Goal: Find specific page/section: Find specific page/section

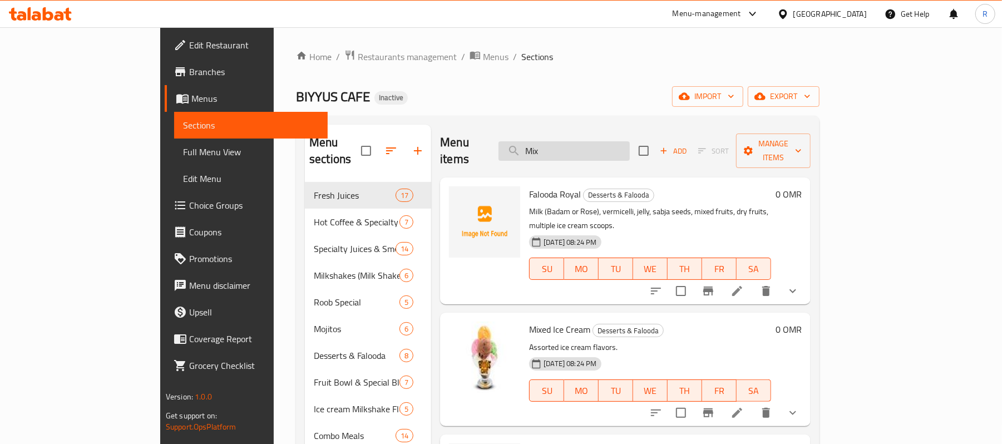
click at [604, 141] on input "Mix" at bounding box center [563, 150] width 131 height 19
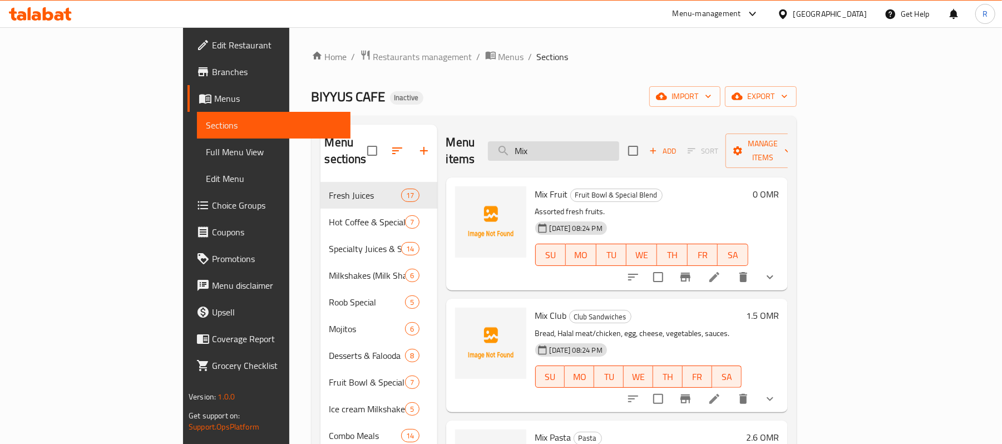
click at [619, 151] on input "Mix" at bounding box center [553, 150] width 131 height 19
paste input "mix-noodles"
click at [619, 141] on input "Mixmix-noodles" at bounding box center [553, 150] width 131 height 19
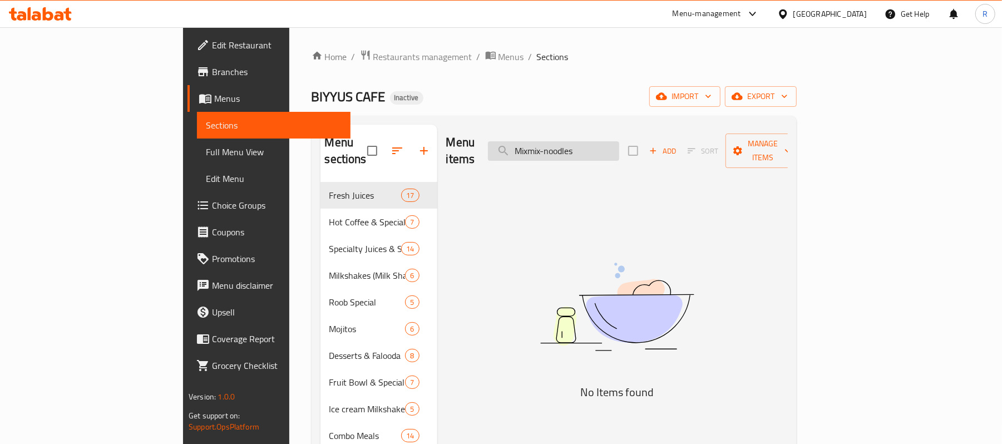
click at [619, 141] on input "Mixmix-noodles" at bounding box center [553, 150] width 131 height 19
paste input "search"
click at [595, 145] on input "mix-noodles" at bounding box center [553, 150] width 131 height 19
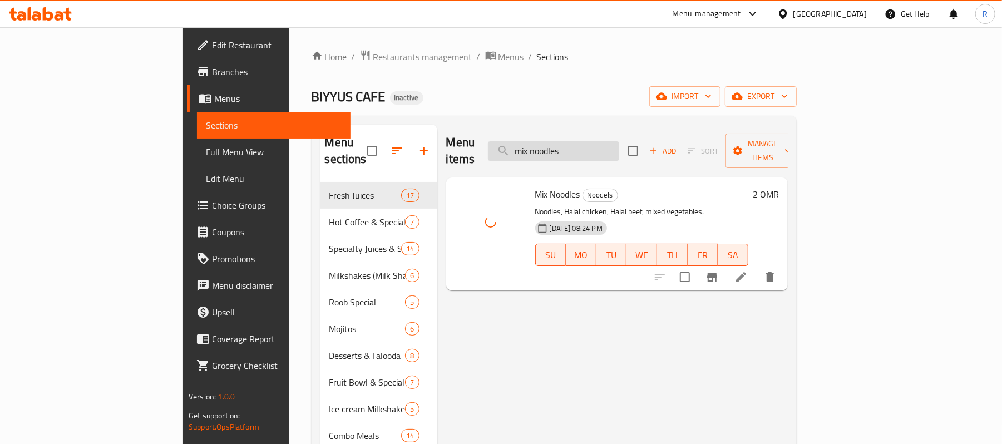
click at [619, 145] on input "mix noodles" at bounding box center [553, 150] width 131 height 19
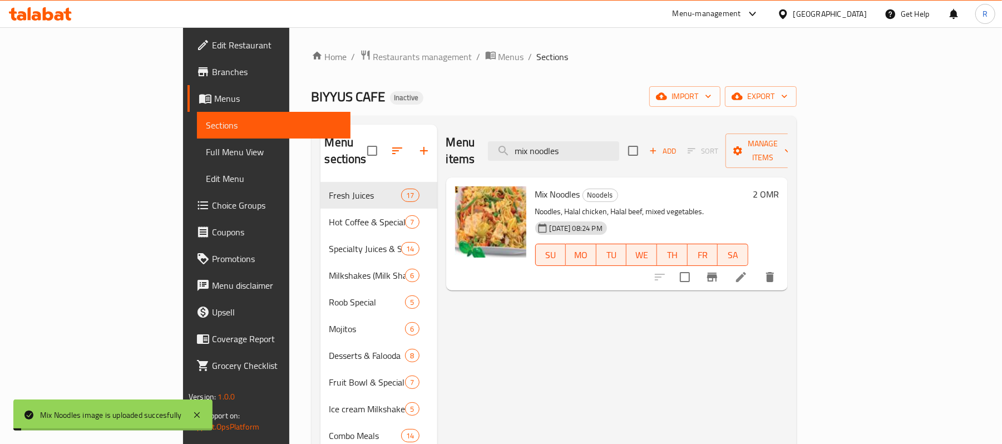
paste input "Mix-Pasta"
click at [602, 145] on input "Mix-Pasta" at bounding box center [553, 150] width 131 height 19
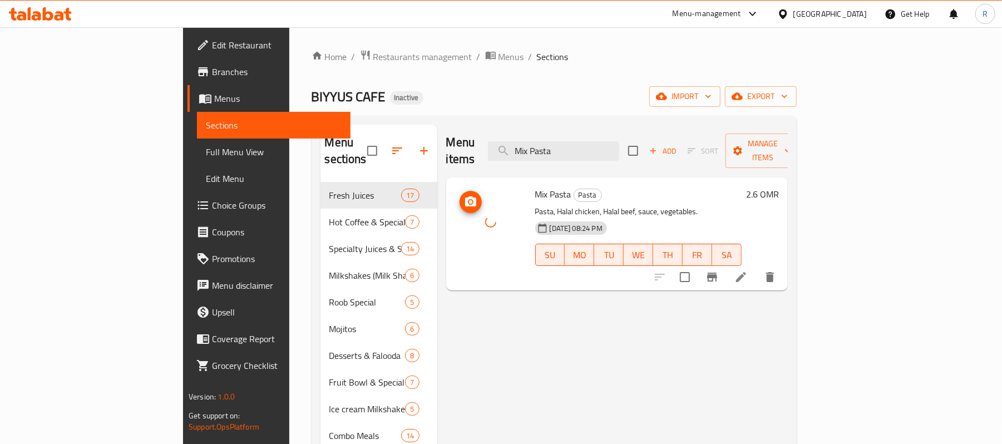
click at [455, 230] on div at bounding box center [490, 221] width 71 height 71
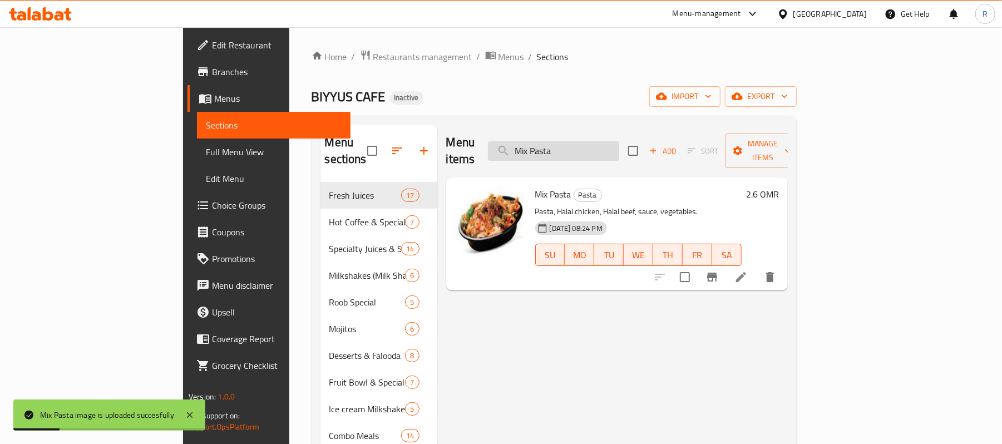
click at [619, 141] on input "Mix Pasta" at bounding box center [553, 150] width 131 height 19
paste input "[PERSON_NAME]"
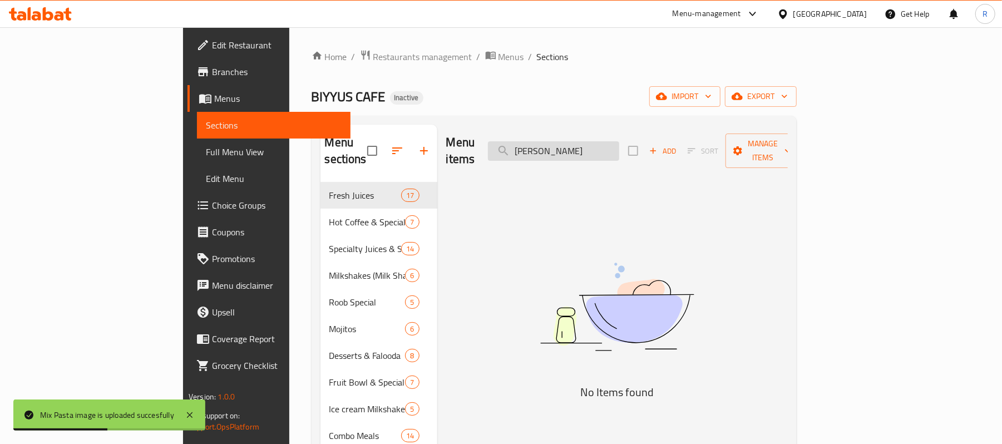
click at [612, 145] on input "[PERSON_NAME]" at bounding box center [553, 150] width 131 height 19
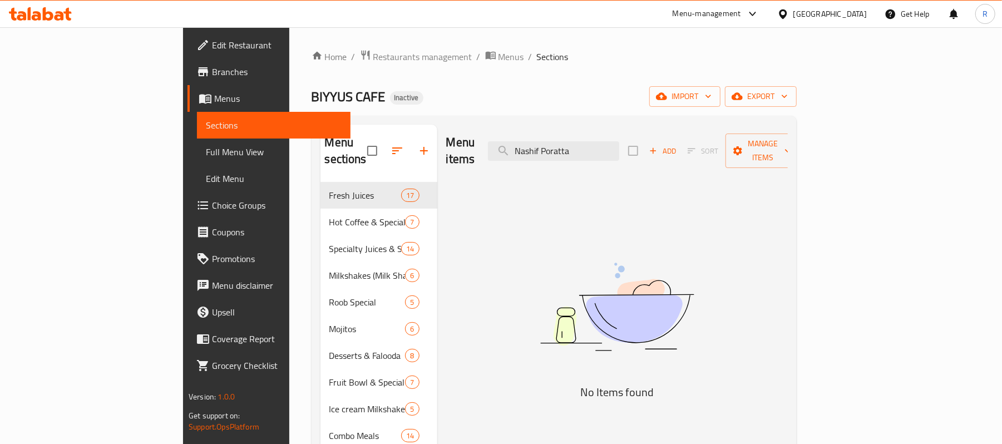
drag, startPoint x: 646, startPoint y: 144, endPoint x: 624, endPoint y: 154, distance: 23.9
click at [619, 150] on input "Nashif Poratta" at bounding box center [553, 150] width 131 height 19
drag, startPoint x: 614, startPoint y: 158, endPoint x: 607, endPoint y: 161, distance: 7.2
click at [607, 161] on div "Menu items Nashif Poratta Add Sort Manage items" at bounding box center [617, 151] width 342 height 53
drag, startPoint x: 649, startPoint y: 139, endPoint x: 615, endPoint y: 150, distance: 35.5
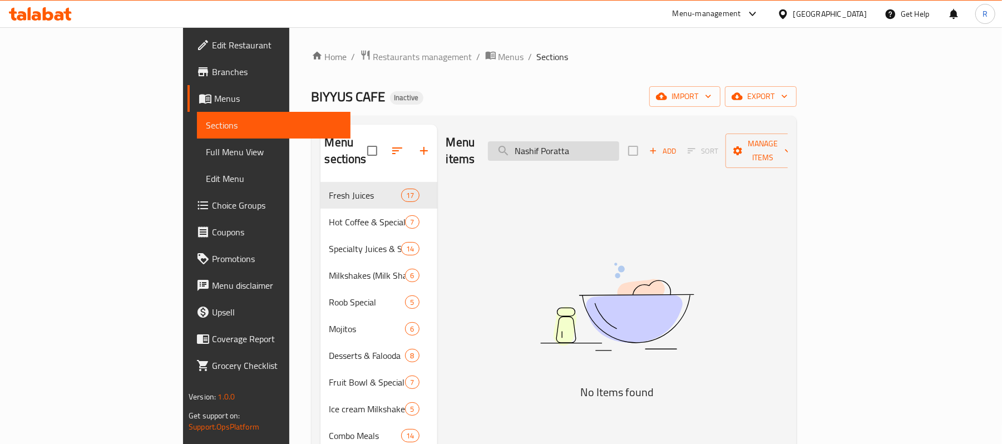
click at [617, 149] on input "Nashif Poratta" at bounding box center [553, 150] width 131 height 19
click at [619, 152] on input "Nashif rattaPo" at bounding box center [553, 150] width 131 height 19
drag, startPoint x: 644, startPoint y: 147, endPoint x: 606, endPoint y: 147, distance: 38.4
click at [606, 147] on input "Nashif rattaPo" at bounding box center [553, 150] width 131 height 19
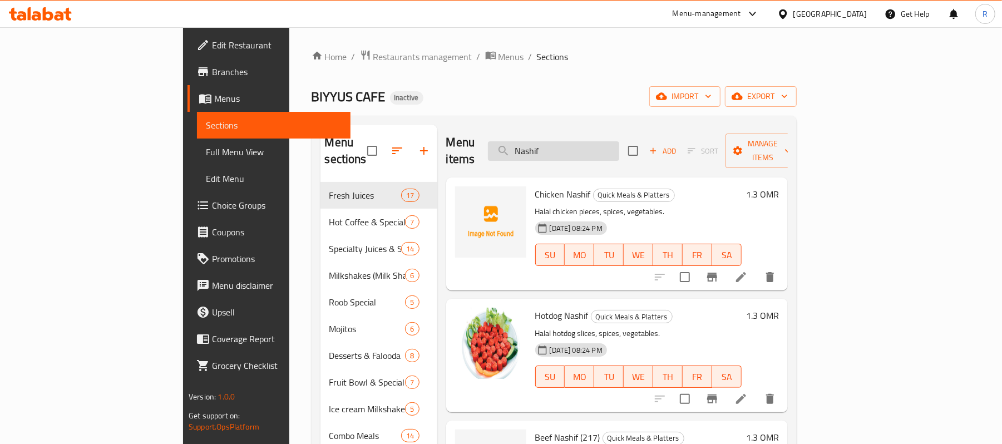
click at [619, 141] on input "Nashif" at bounding box center [553, 150] width 131 height 19
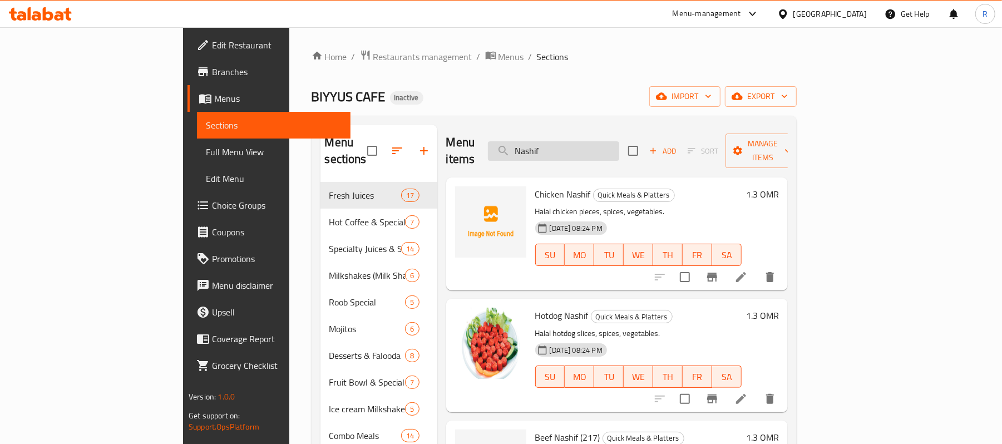
paste input "nescafe"
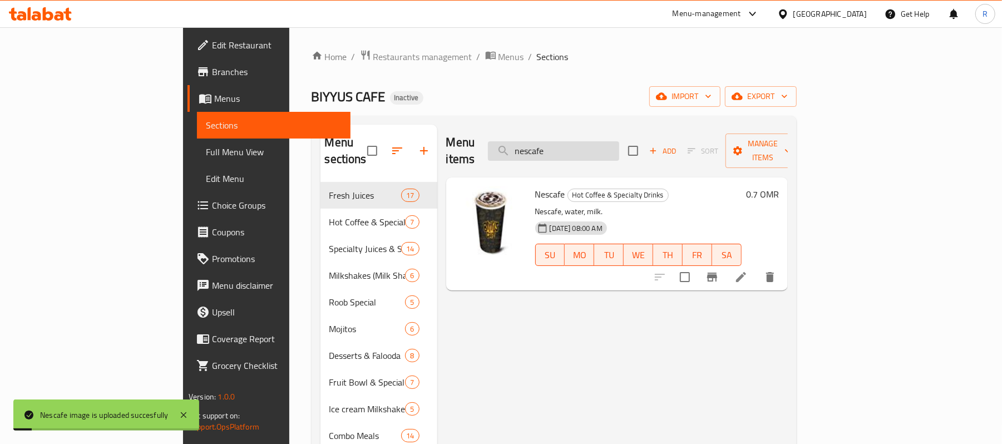
click at [619, 141] on input "nescafe" at bounding box center [553, 150] width 131 height 19
paste input "Nuggets-Combo"
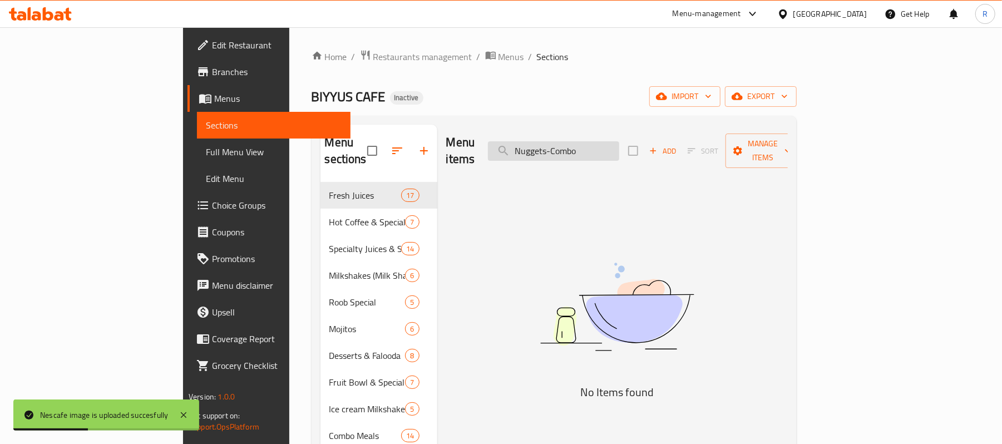
click at [616, 143] on input "Nuggets-Combo" at bounding box center [553, 150] width 131 height 19
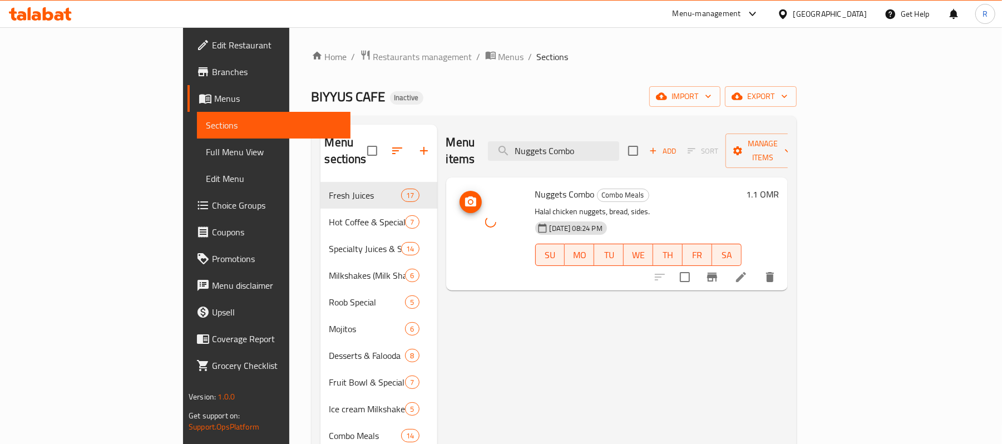
drag, startPoint x: 434, startPoint y: 228, endPoint x: 441, endPoint y: 227, distance: 6.8
click at [455, 227] on div at bounding box center [490, 221] width 71 height 71
click at [619, 141] on input "Nuggets Combo" at bounding box center [553, 150] width 131 height 19
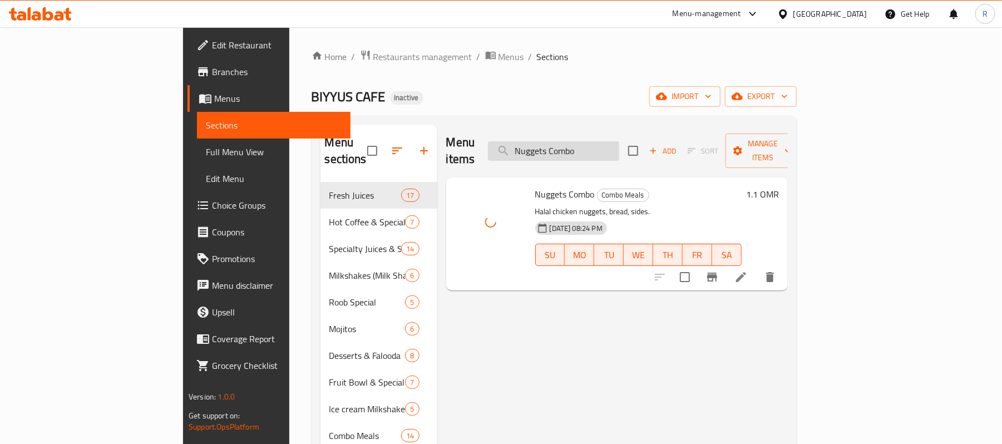
paste input "-Wrap"
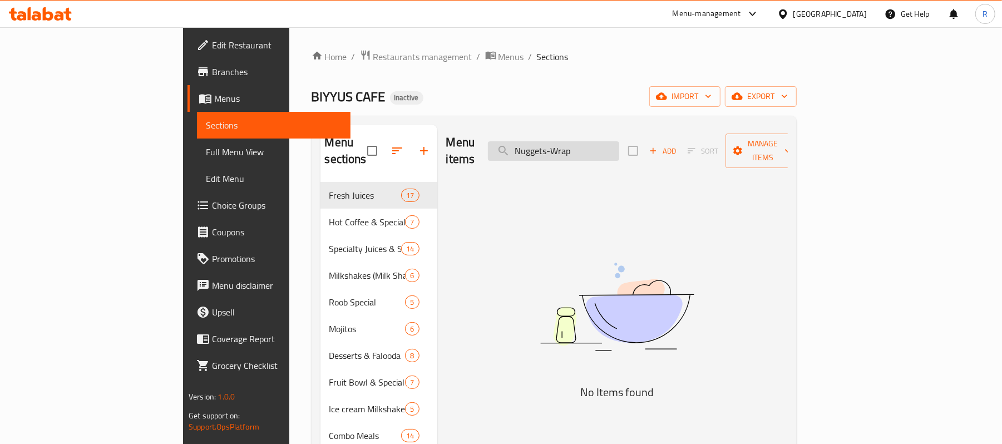
click at [617, 145] on input "Nuggets-Wrap" at bounding box center [553, 150] width 131 height 19
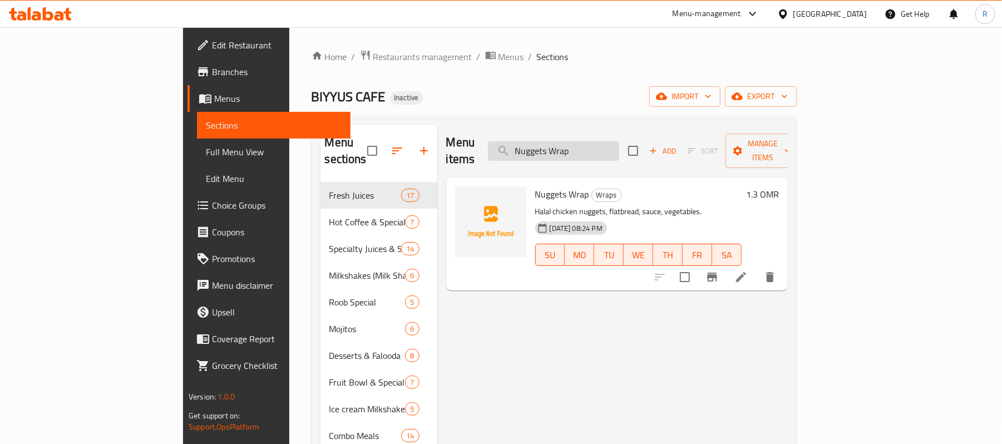
click at [619, 146] on input "Nuggets Wrap" at bounding box center [553, 150] width 131 height 19
paste input "tella-Shake"
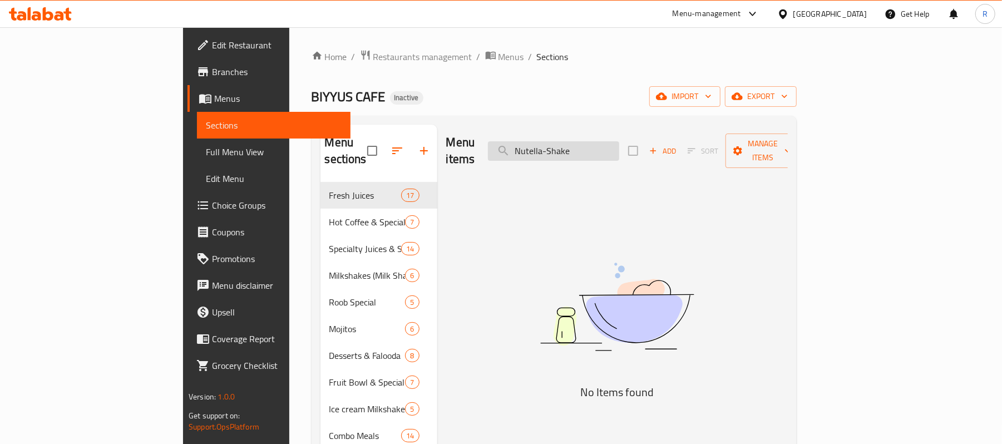
click at [613, 144] on input "Nutella-Shake" at bounding box center [553, 150] width 131 height 19
drag, startPoint x: 650, startPoint y: 143, endPoint x: 610, endPoint y: 154, distance: 41.4
click at [610, 154] on div "Menu items Nutella Shake Add Sort Manage items" at bounding box center [617, 151] width 342 height 53
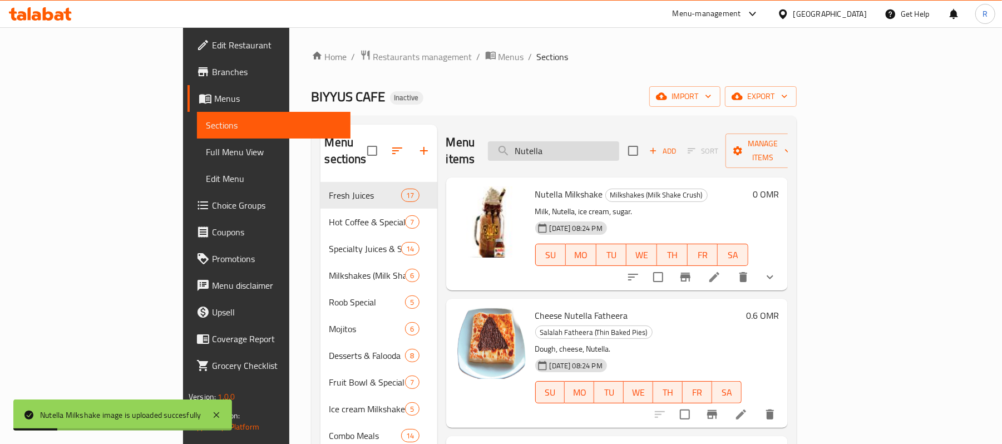
click at [619, 141] on input "Nutella" at bounding box center [553, 150] width 131 height 19
paste input "-Slice"
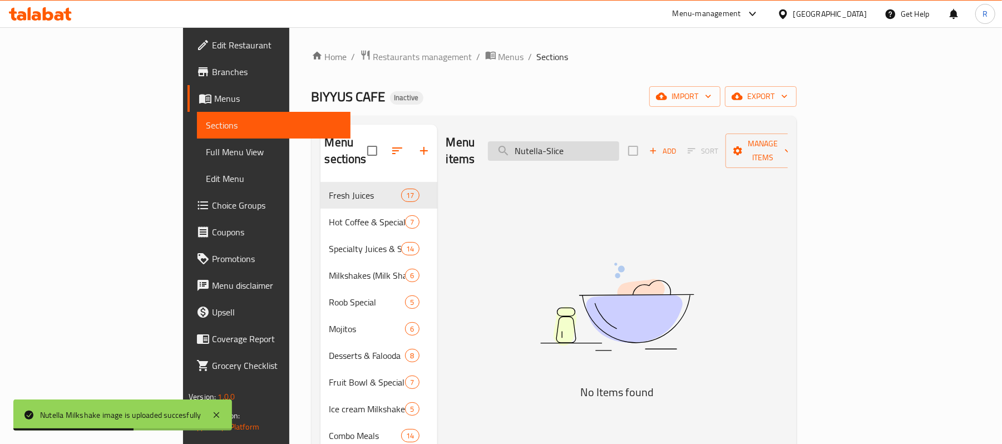
click at [610, 142] on input "Nutella-Slice" at bounding box center [553, 150] width 131 height 19
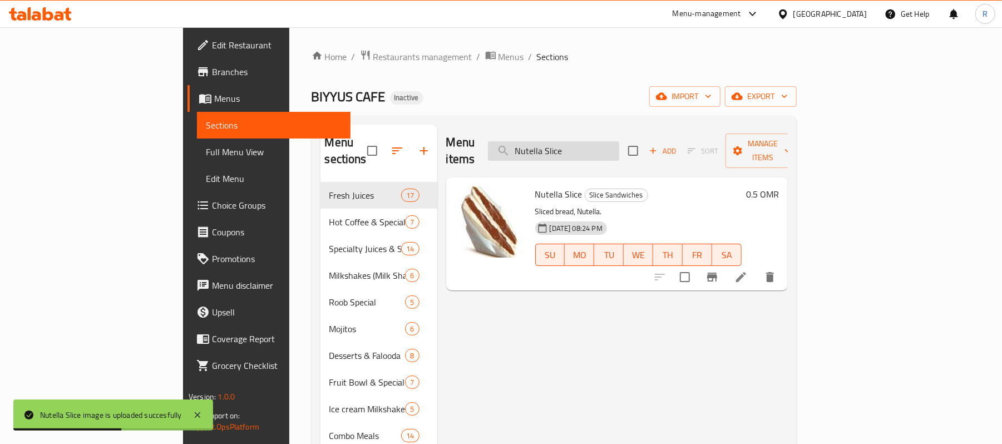
click at [615, 143] on input "Nutella Slice" at bounding box center [553, 150] width 131 height 19
paste input "Onion Rings"
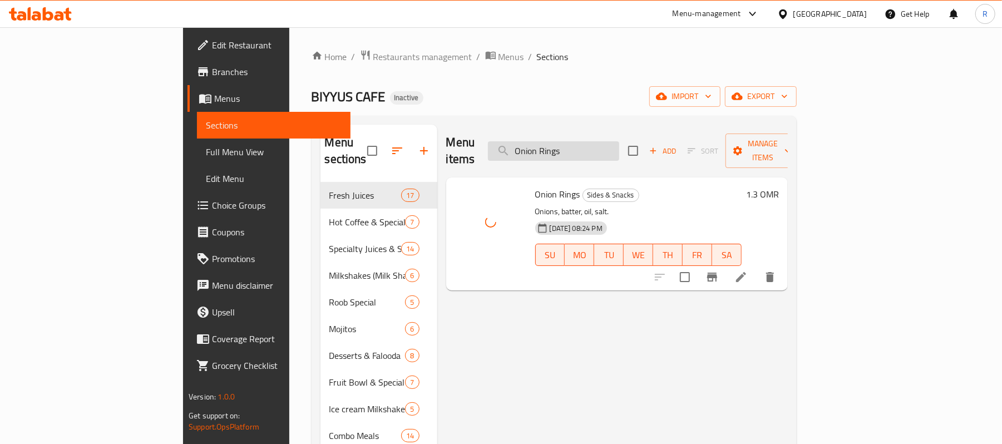
click at [619, 147] on input "Onion Rings" at bounding box center [553, 150] width 131 height 19
paste input "range"
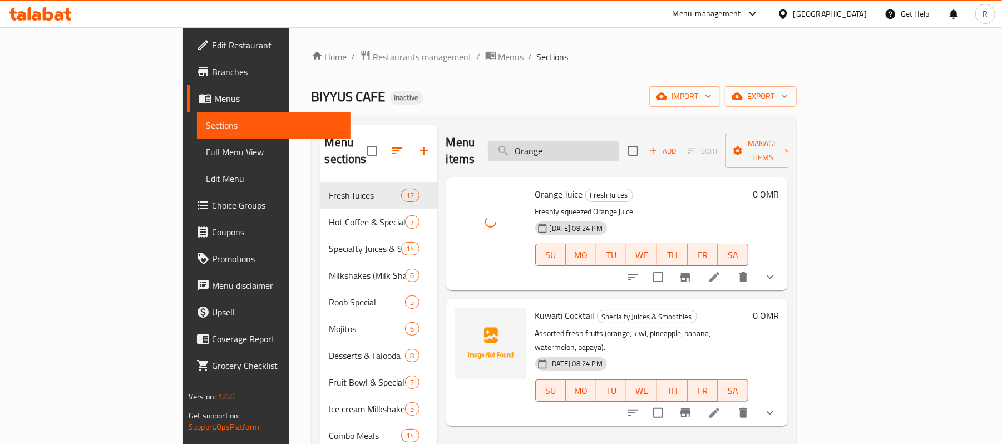
click at [619, 141] on input "Orange" at bounding box center [553, 150] width 131 height 19
paste input "[PERSON_NAME]"
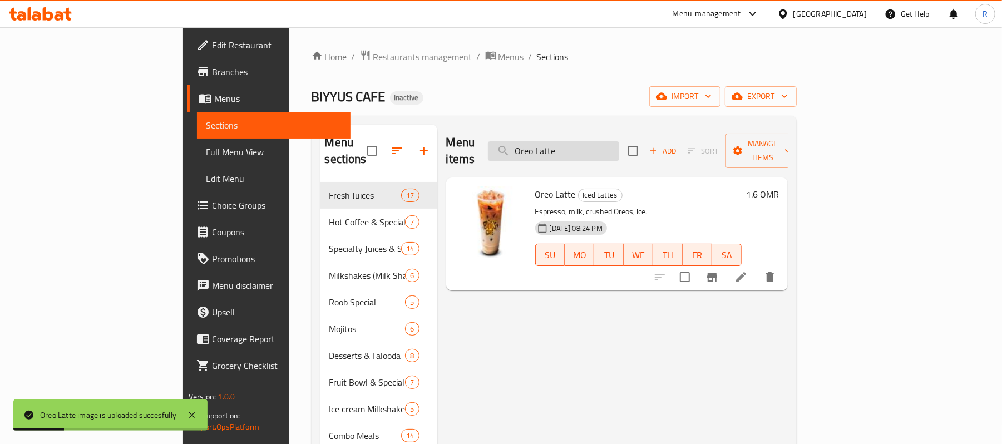
click at [619, 144] on input "Oreo Latte" at bounding box center [553, 150] width 131 height 19
paste input "-Shak"
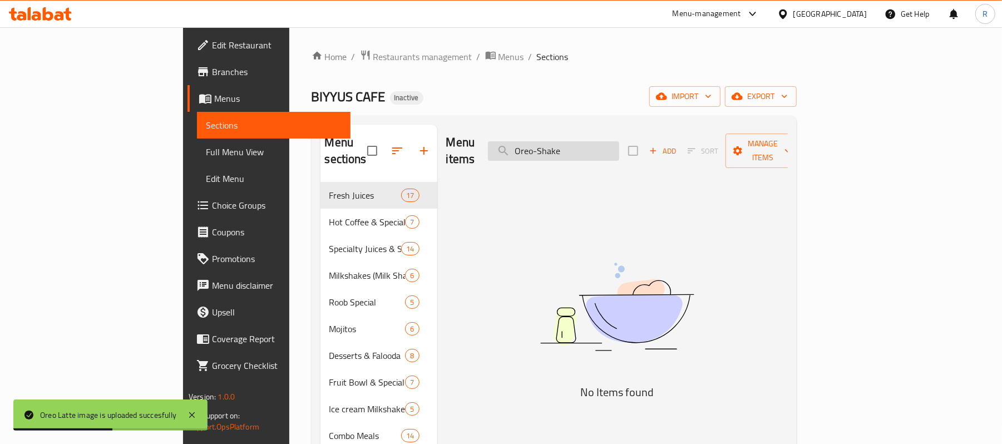
click at [604, 141] on input "Oreo-Shake" at bounding box center [553, 150] width 131 height 19
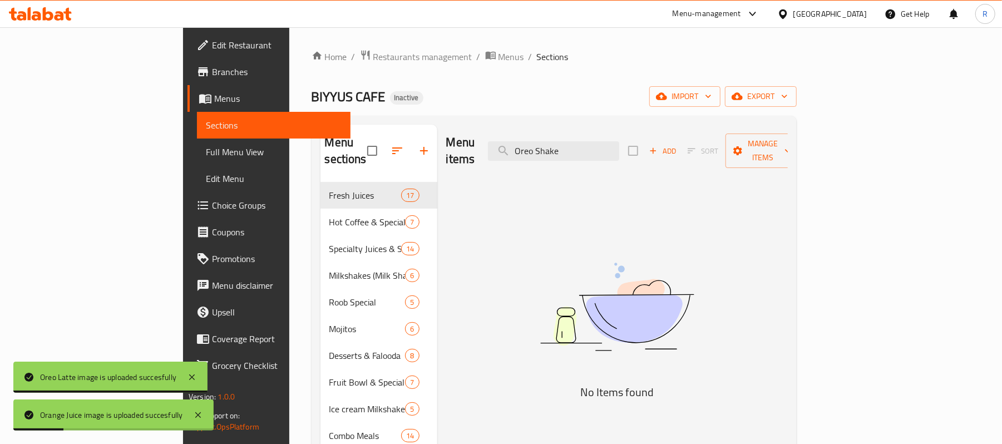
drag, startPoint x: 629, startPoint y: 151, endPoint x: 595, endPoint y: 160, distance: 34.5
click at [595, 160] on div "Menu items Oreo Shake Add Sort Manage items" at bounding box center [617, 151] width 342 height 53
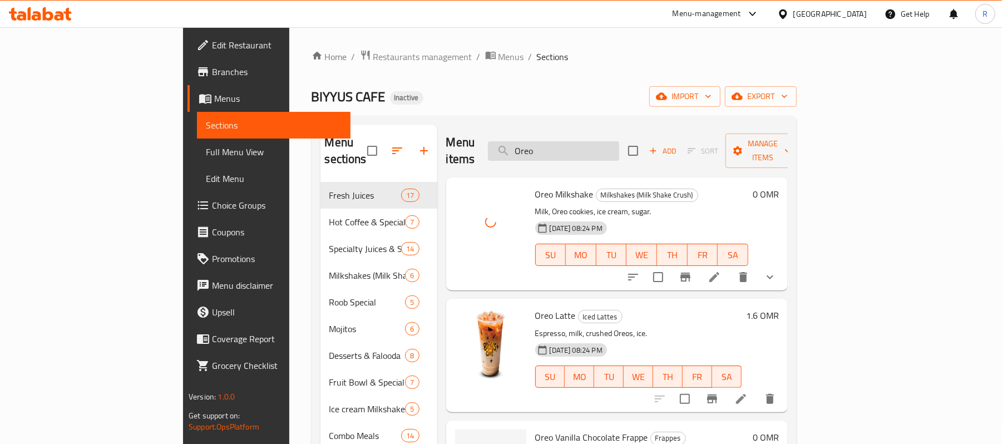
click at [619, 143] on input "Oreo" at bounding box center [553, 150] width 131 height 19
paste input "Passion-Mang"
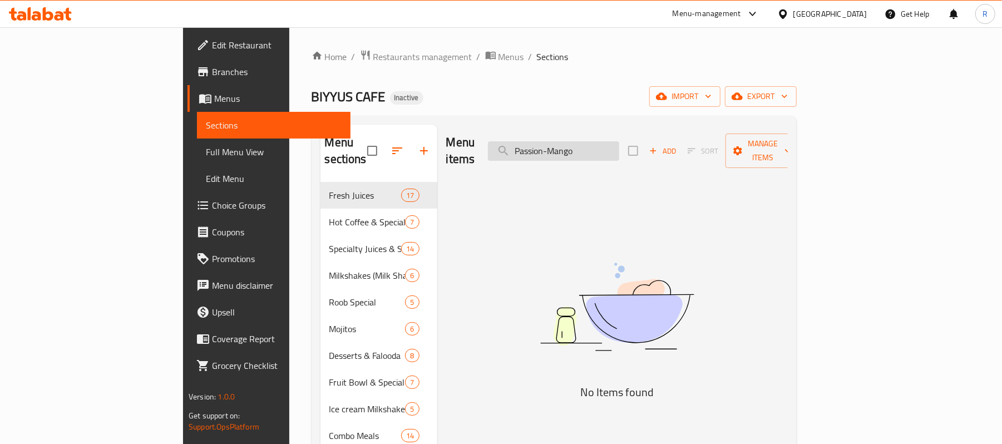
click at [612, 143] on input "Passion-Mango" at bounding box center [553, 150] width 131 height 19
click at [612, 144] on input "Passion-Mango" at bounding box center [553, 150] width 131 height 19
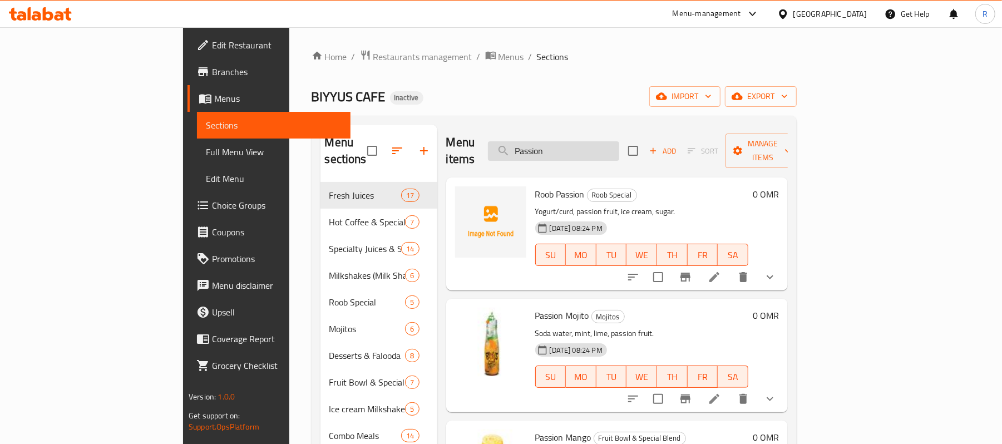
click at [619, 146] on input "Passion" at bounding box center [553, 150] width 131 height 19
paste input "Pineapple-Salad"
click at [604, 144] on input "PassionPineapple-Salad" at bounding box center [553, 150] width 131 height 19
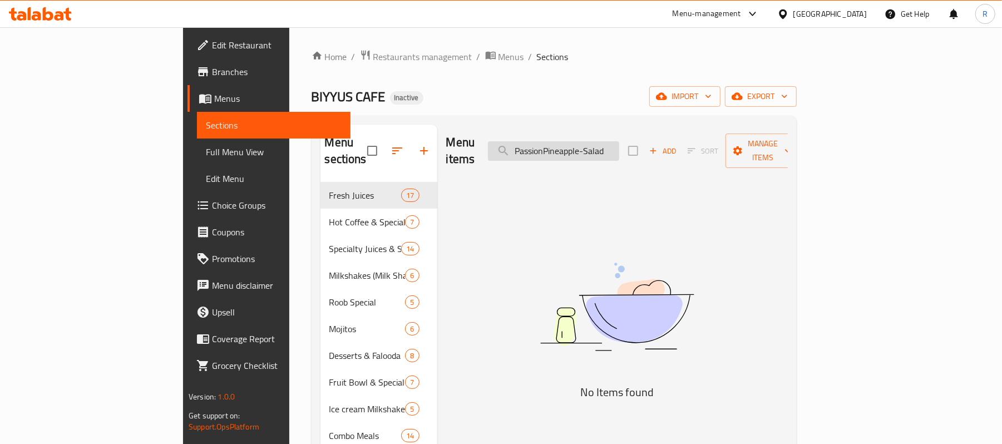
click at [604, 144] on input "PassionPineapple-Salad" at bounding box center [553, 150] width 131 height 19
paste input "search"
click at [619, 142] on input "Pineapple-Salad" at bounding box center [553, 150] width 131 height 19
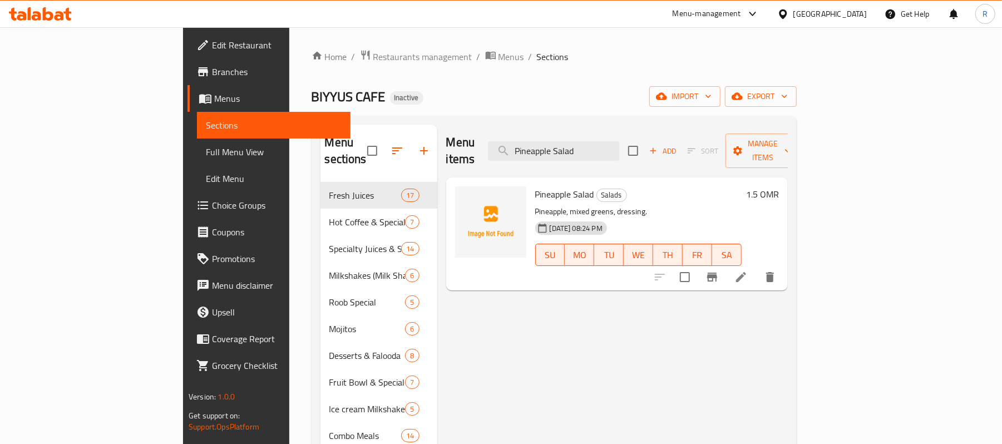
click at [455, 234] on div at bounding box center [490, 221] width 71 height 71
click at [619, 143] on input "Pineapple Salad" at bounding box center [553, 150] width 131 height 19
paste input "stachio Latte"
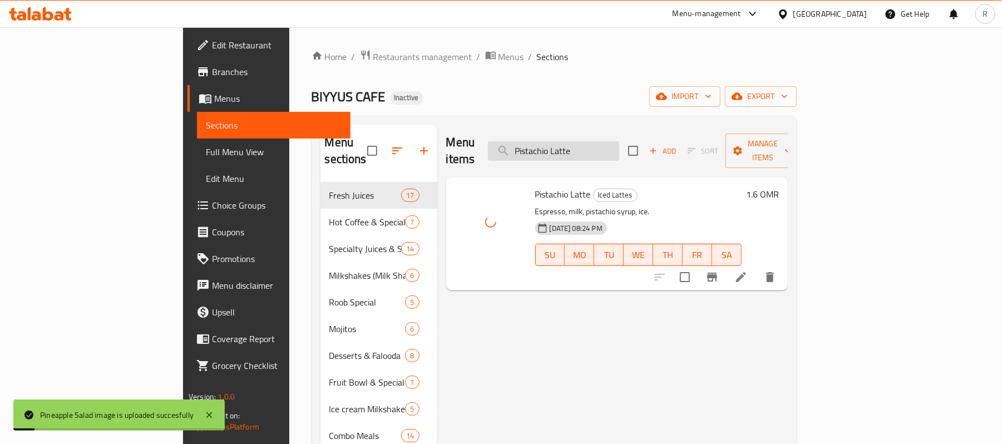
click at [619, 144] on input "Pistachio Latte" at bounding box center [553, 150] width 131 height 19
paste input "Waffl"
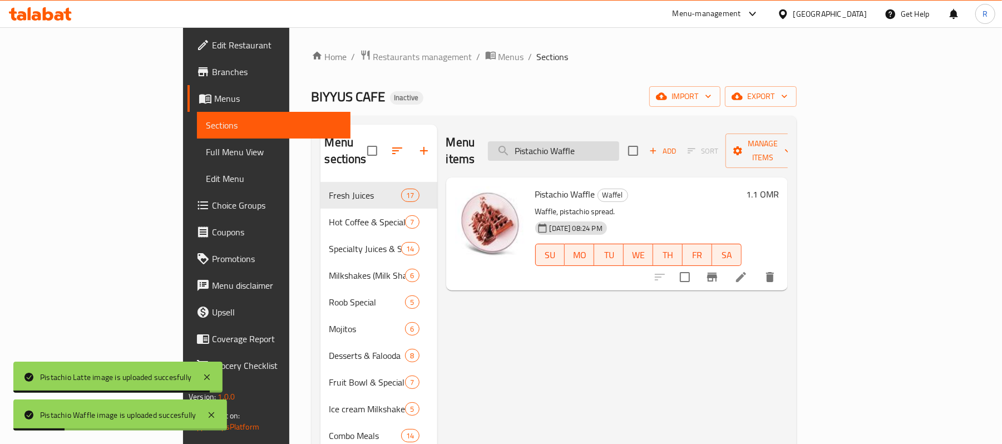
click at [619, 141] on input "Pistachio Waffle" at bounding box center [553, 150] width 131 height 19
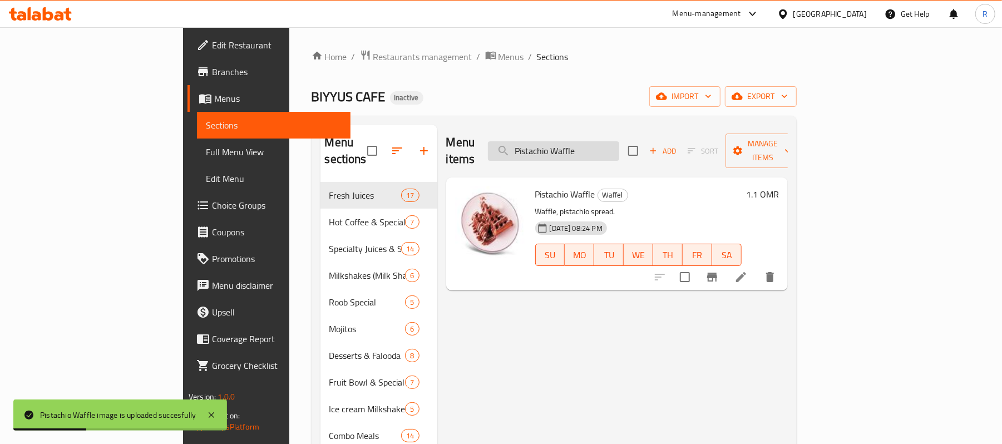
paste input "omegranate copy"
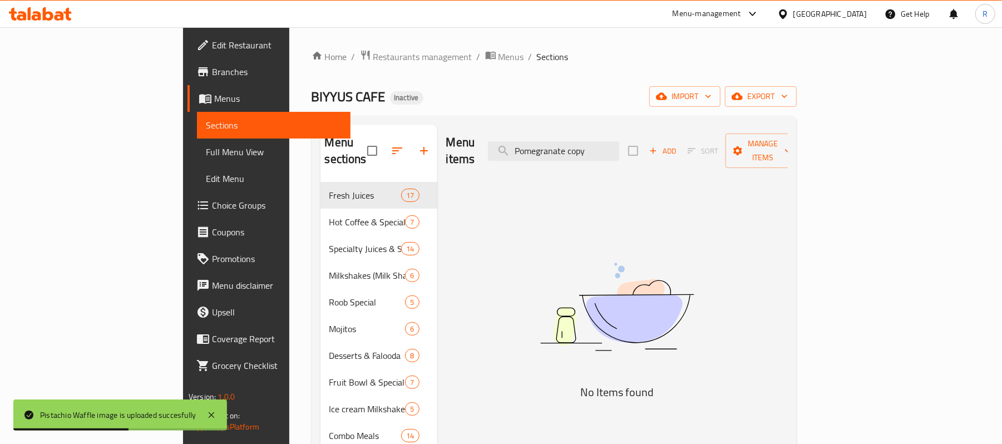
drag, startPoint x: 664, startPoint y: 145, endPoint x: 630, endPoint y: 156, distance: 35.5
click at [630, 156] on div "Menu items Pomegranate copy Add Sort Manage items" at bounding box center [617, 151] width 342 height 53
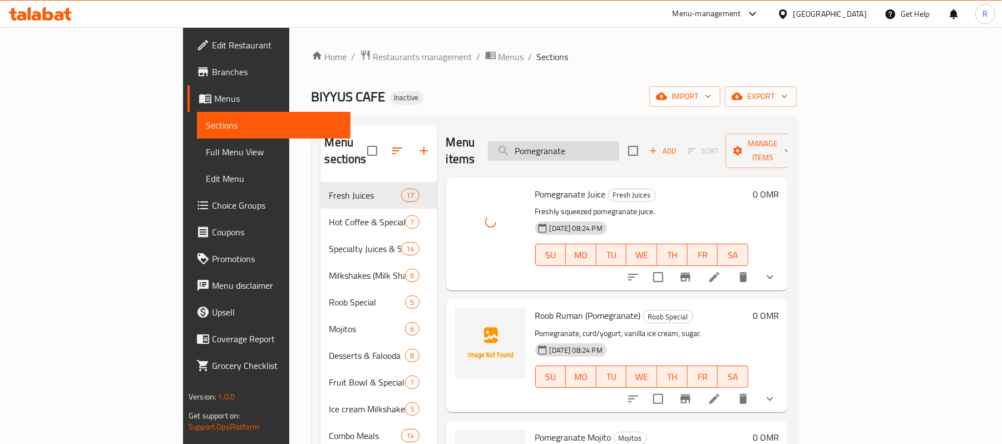
click at [619, 144] on input "Pomegranate" at bounding box center [553, 150] width 131 height 19
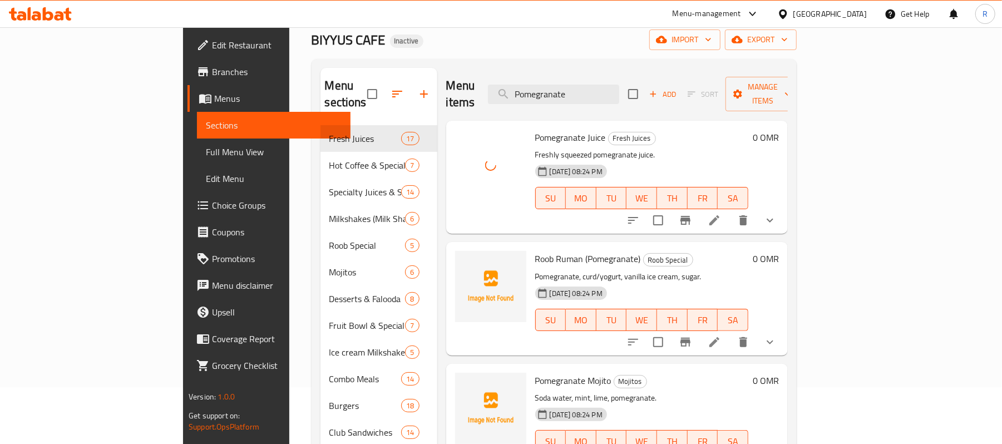
scroll to position [74, 0]
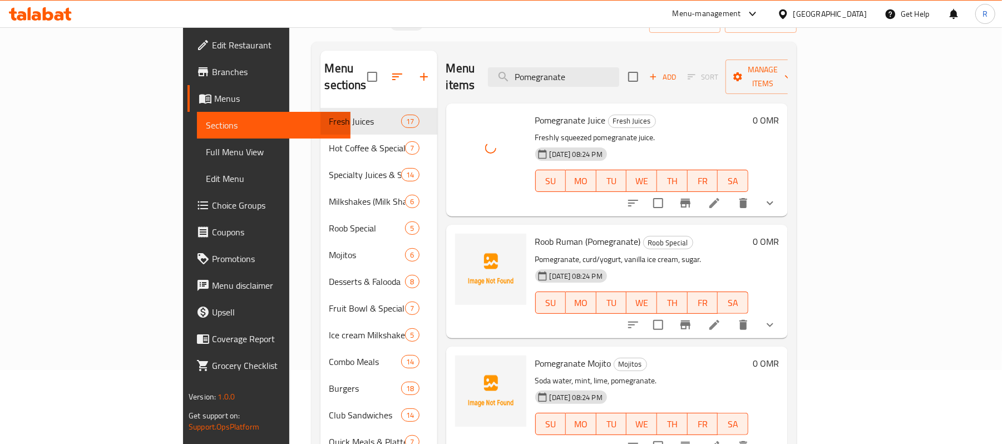
click at [455, 157] on div at bounding box center [490, 147] width 71 height 71
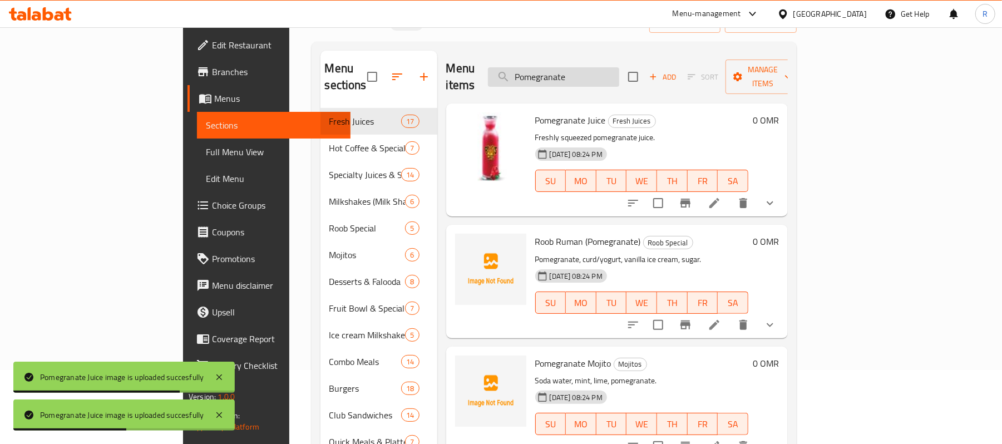
click at [619, 72] on input "Pomegranate" at bounding box center [553, 76] width 131 height 19
paste input "tato-Pl"
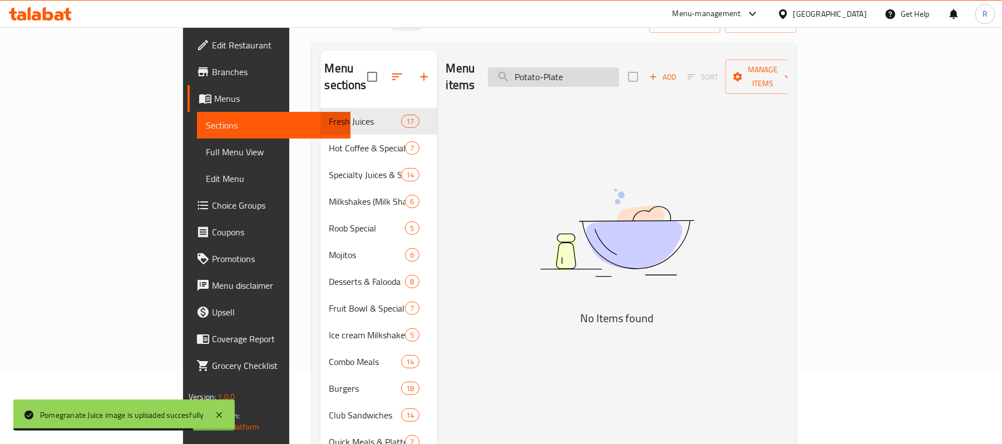
click at [613, 71] on input "Potato-Plate" at bounding box center [553, 76] width 131 height 19
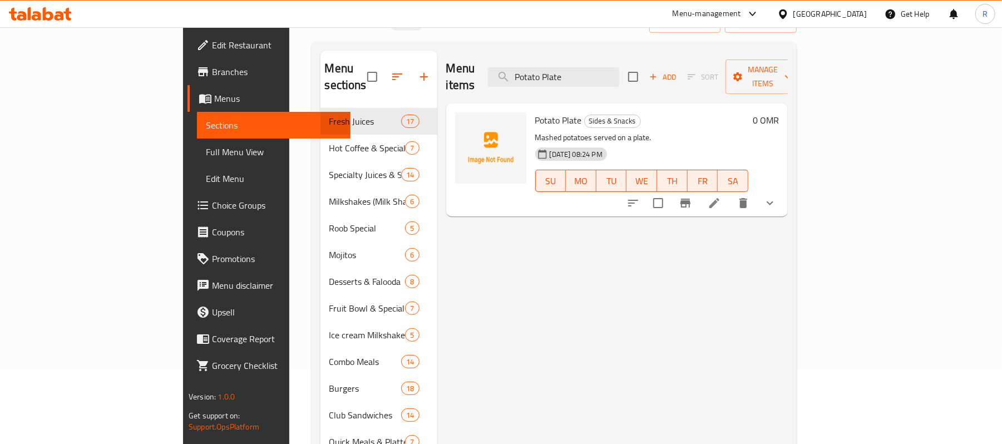
click at [455, 147] on div at bounding box center [490, 147] width 71 height 71
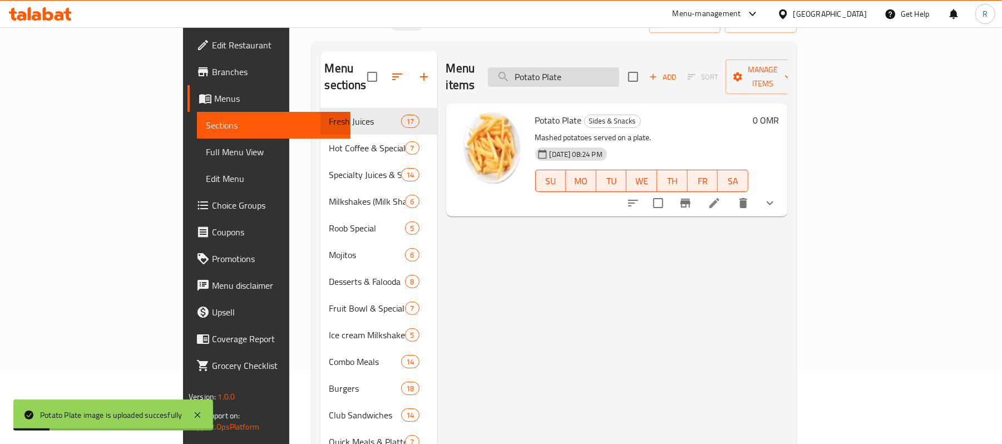
click at [619, 70] on input "Potato Plate" at bounding box center [553, 76] width 131 height 19
paste input "-Wedges"
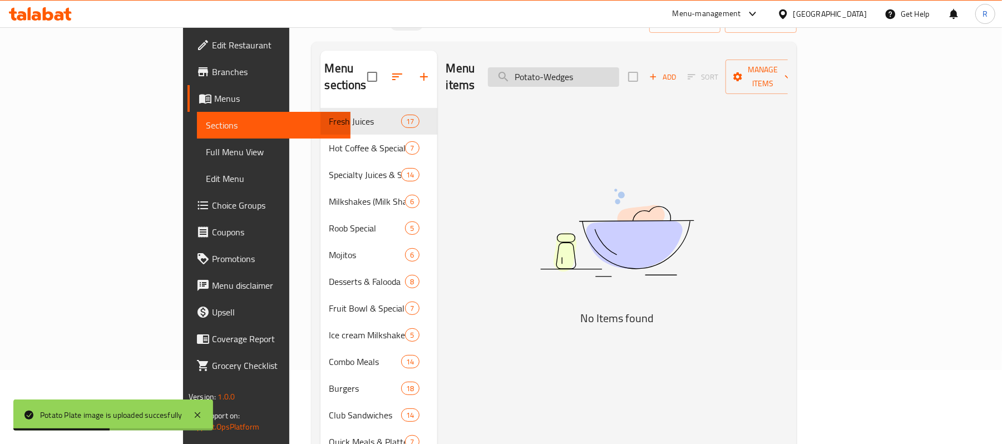
click at [610, 70] on input "Potato-Wedges" at bounding box center [553, 76] width 131 height 19
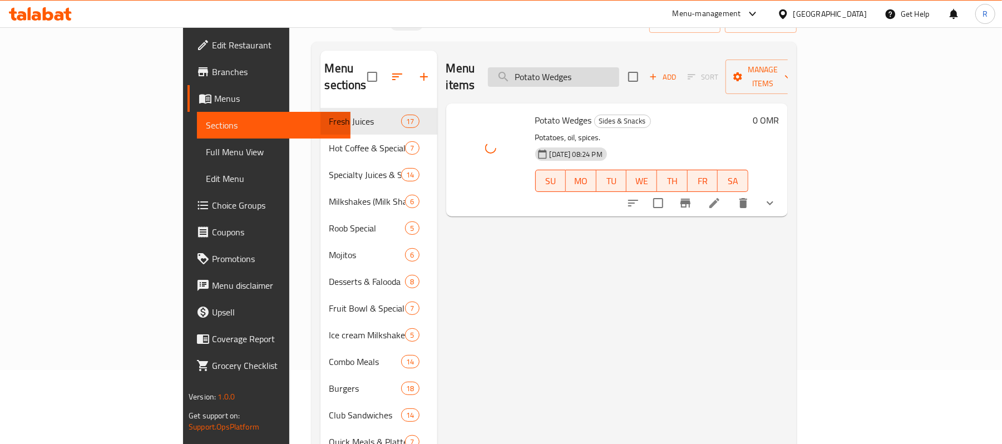
click at [619, 70] on input "Potato Wedges" at bounding box center [553, 76] width 131 height 19
paste input "roob passion"
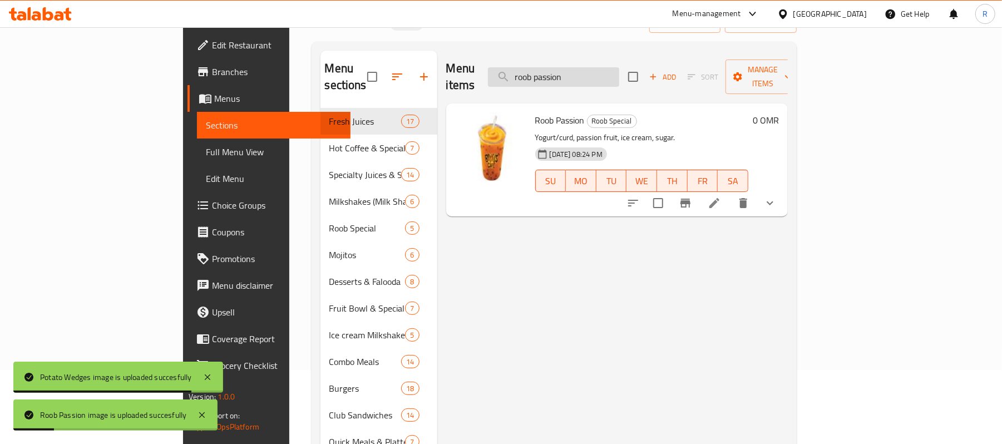
click at [619, 71] on input "roob passion" at bounding box center [553, 76] width 131 height 19
paste input "-blue-[PERSON_NAME]"
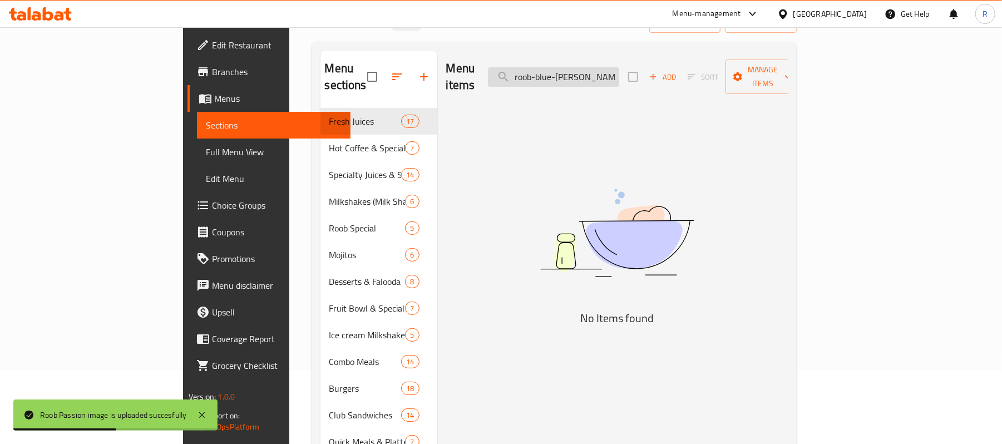
click at [597, 70] on input "roob-blue-[PERSON_NAME]" at bounding box center [553, 76] width 131 height 19
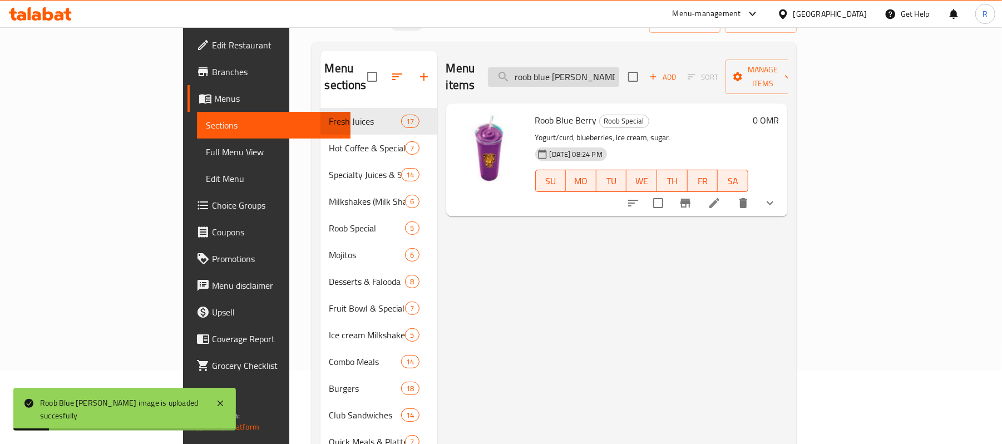
click at [619, 71] on input "roob blue [PERSON_NAME]" at bounding box center [553, 76] width 131 height 19
paste input "-straw"
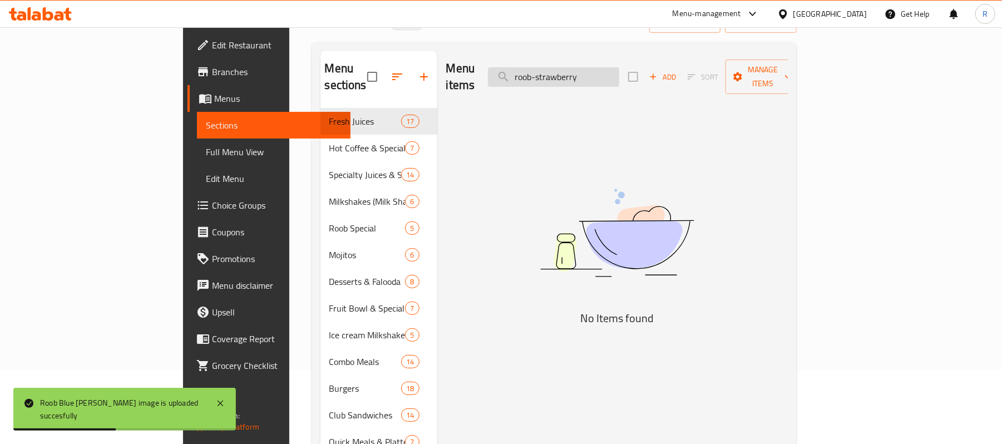
click at [601, 70] on input "roob-strawberry" at bounding box center [553, 76] width 131 height 19
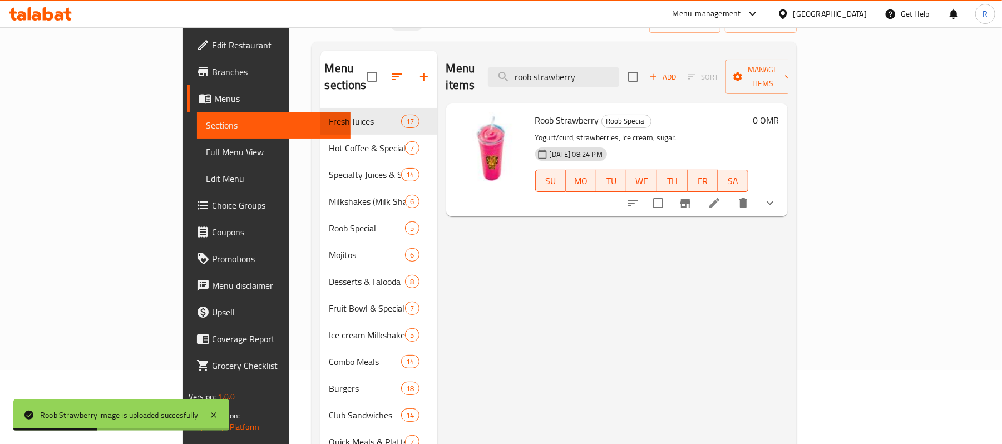
click at [670, 80] on div "Menu items roob strawberry Add Sort Manage items" at bounding box center [617, 77] width 342 height 53
click at [619, 67] on input "roob strawberry" at bounding box center [553, 76] width 131 height 19
paste input "Royal-Falooda"
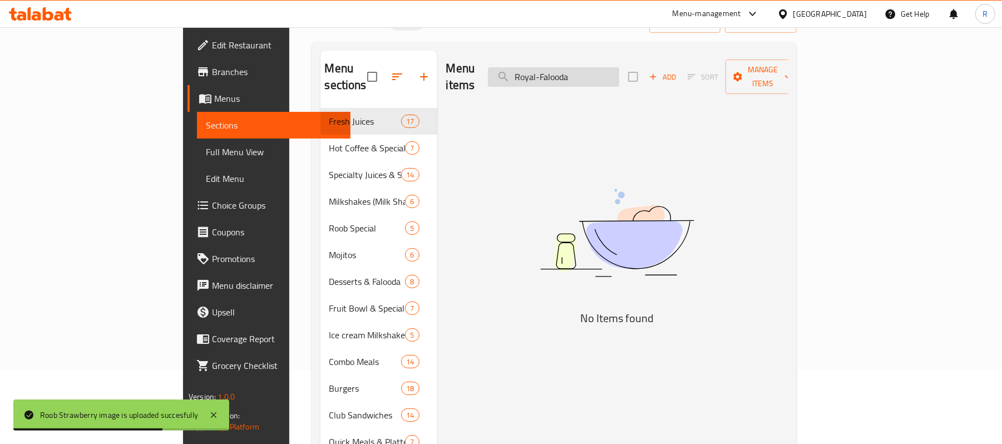
click at [608, 70] on input "Royal-Falooda" at bounding box center [553, 76] width 131 height 19
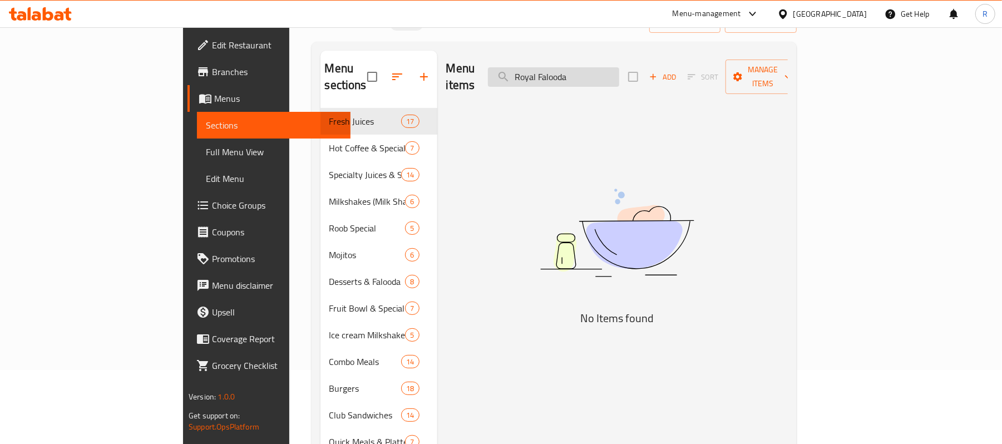
click at [619, 67] on input "Royal Falooda" at bounding box center [553, 76] width 131 height 19
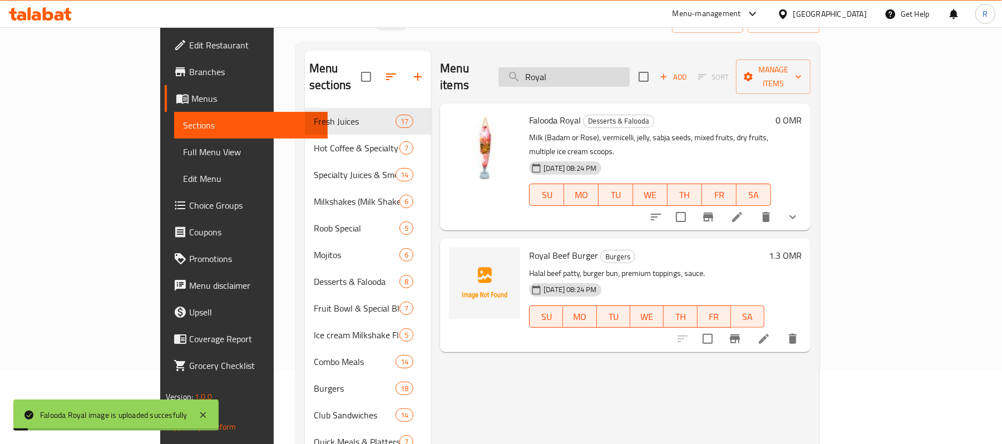
click at [622, 78] on input "Royal" at bounding box center [563, 76] width 131 height 19
paste input "Schezwan Beef noodles"
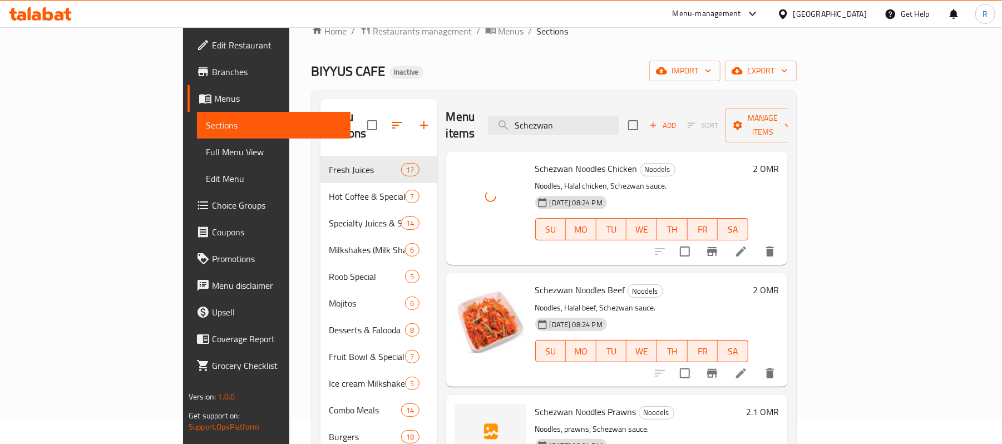
scroll to position [0, 0]
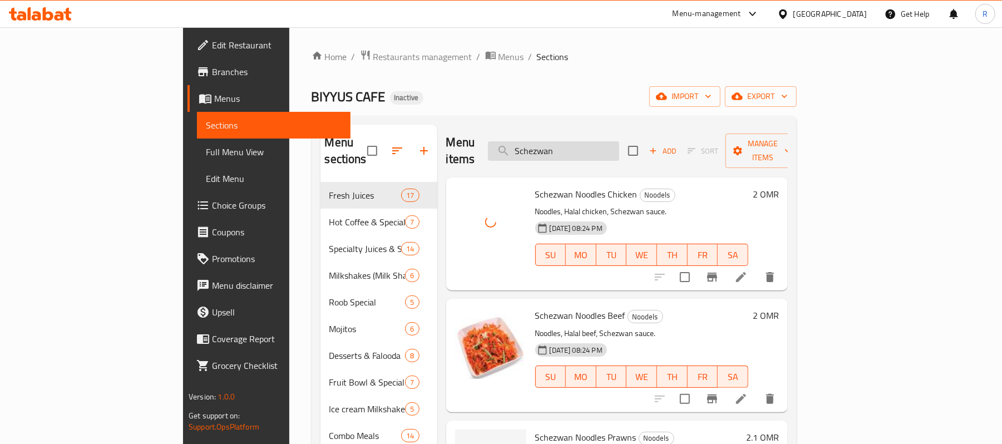
click at [619, 143] on input "Schezwan" at bounding box center [553, 150] width 131 height 19
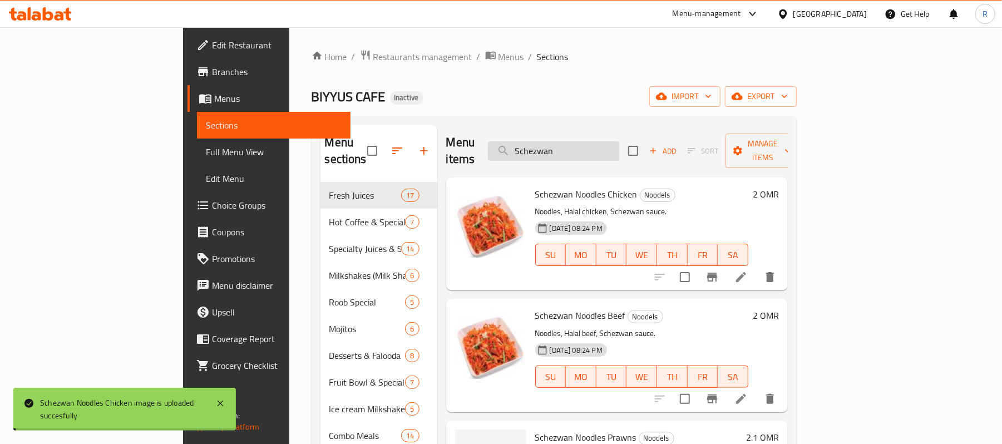
click at [619, 143] on input "Schezwan" at bounding box center [553, 150] width 131 height 19
paste input "eafood-Club"
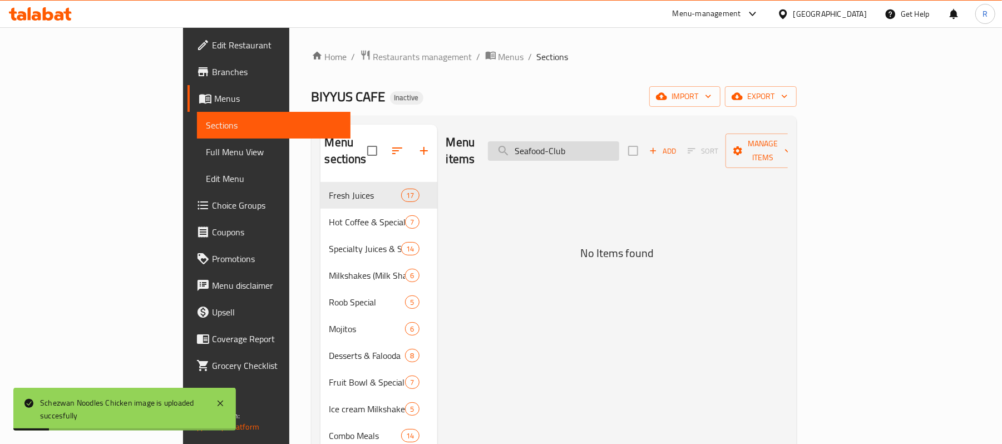
click at [616, 150] on input "Seafood-Club" at bounding box center [553, 150] width 131 height 19
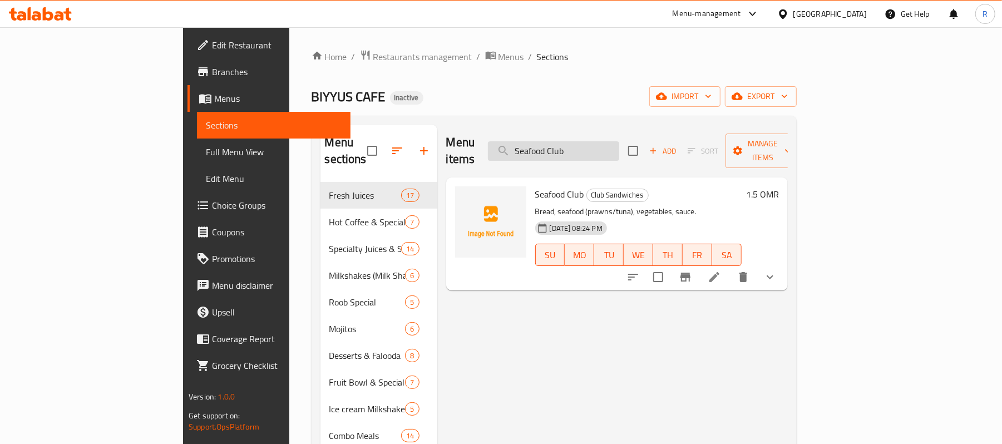
click at [619, 141] on input "Seafood Club" at bounding box center [553, 150] width 131 height 19
drag, startPoint x: 657, startPoint y: 139, endPoint x: 652, endPoint y: 147, distance: 9.7
click at [619, 141] on input "Seafood Club" at bounding box center [553, 150] width 131 height 19
paste input "haqaf"
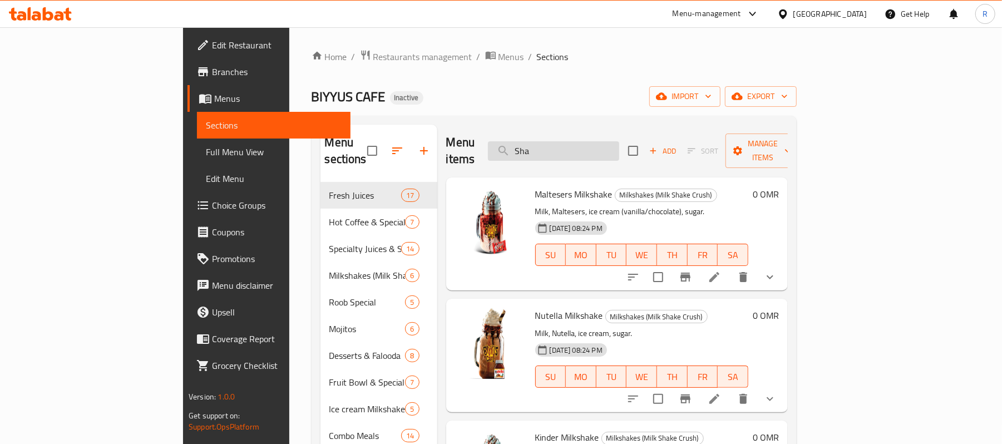
click at [608, 141] on input "Sha" at bounding box center [553, 150] width 131 height 19
paste input "eesh-Tawouk-Combo"
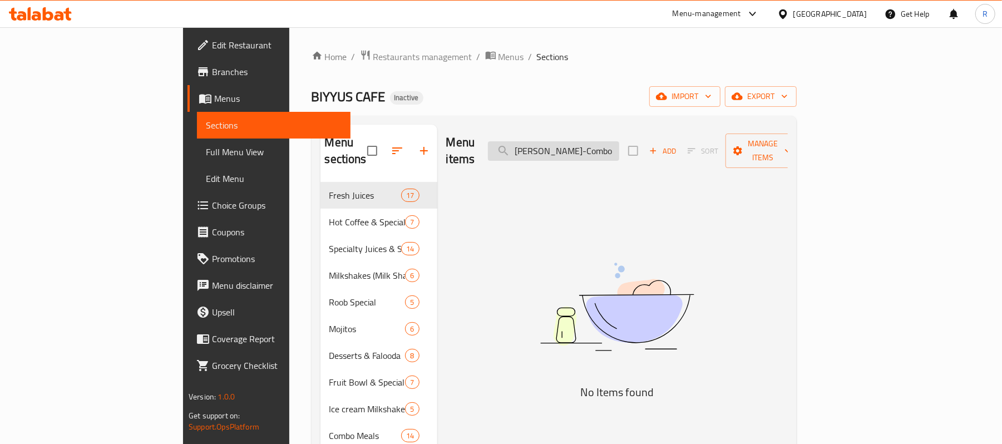
click at [619, 150] on input "[PERSON_NAME]-Combo" at bounding box center [553, 150] width 131 height 19
drag, startPoint x: 673, startPoint y: 140, endPoint x: 640, endPoint y: 161, distance: 39.5
drag, startPoint x: 639, startPoint y: 147, endPoint x: 609, endPoint y: 152, distance: 31.0
click at [609, 152] on input "[PERSON_NAME]" at bounding box center [553, 150] width 131 height 19
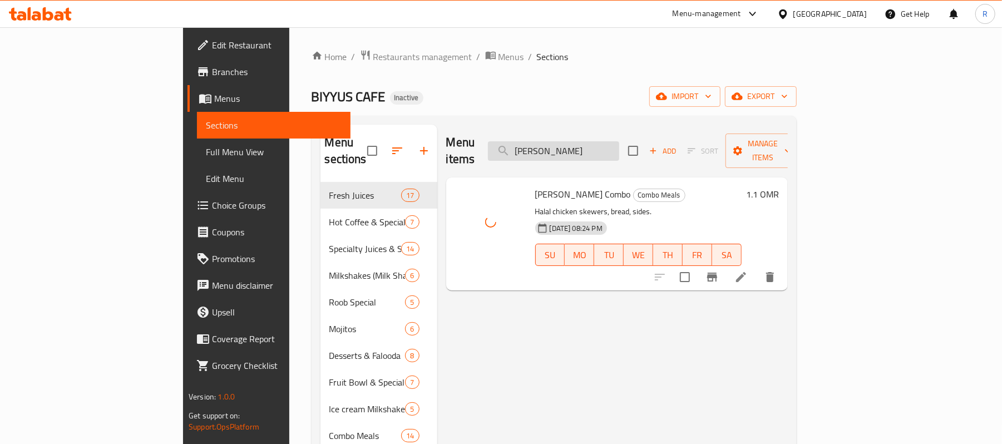
click at [619, 141] on input "[PERSON_NAME]" at bounding box center [553, 150] width 131 height 19
paste input "[PERSON_NAME]-Club"
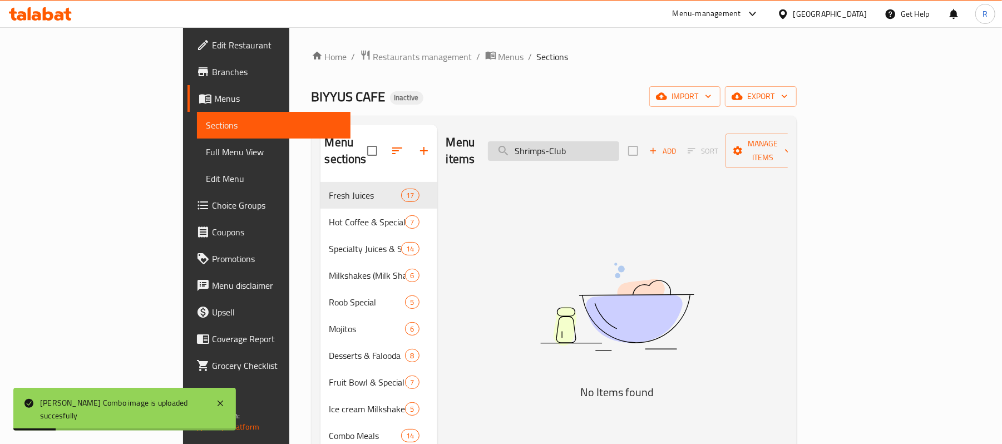
click at [615, 147] on input "Shrimps-Club" at bounding box center [553, 150] width 131 height 19
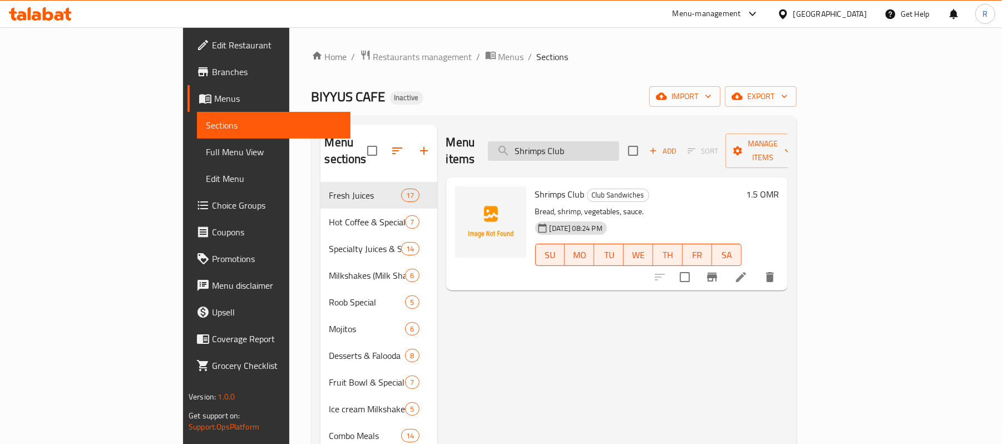
click at [619, 142] on input "Shrimps Club" at bounding box center [553, 150] width 131 height 19
paste input "nack-Meal-"
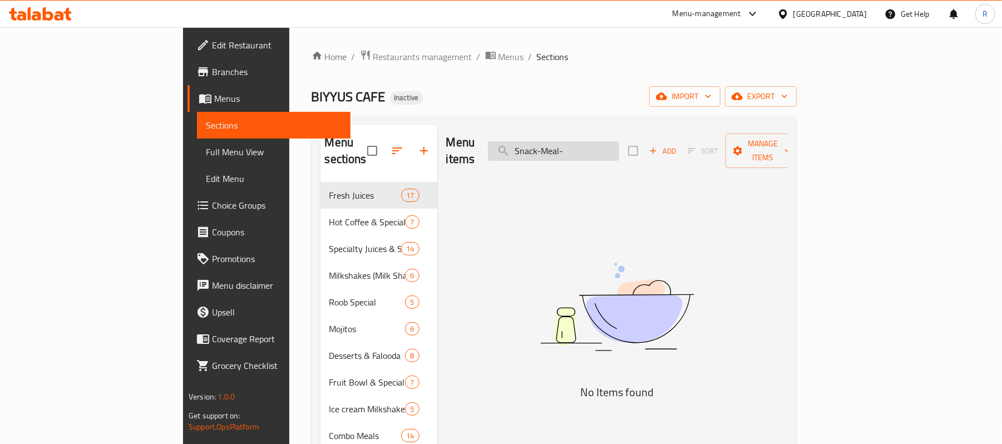
click at [607, 146] on input "Snack-Meal-" at bounding box center [553, 150] width 131 height 19
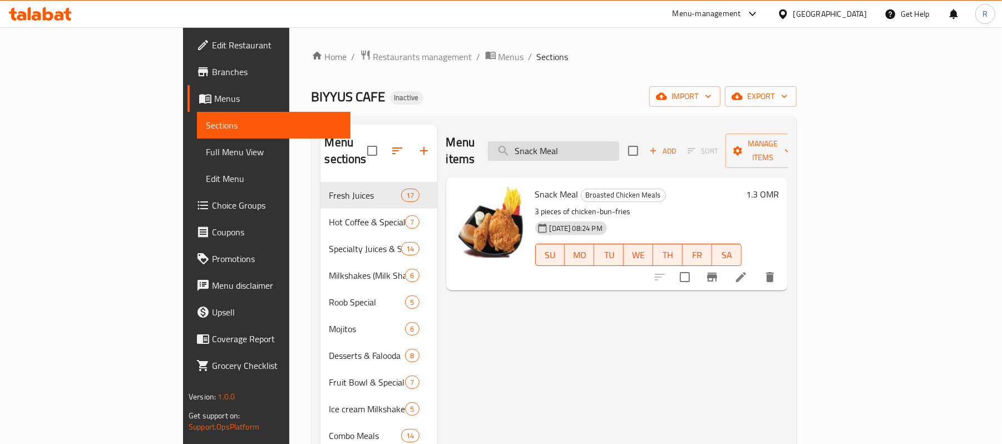
click at [619, 146] on input "Snack Meal" at bounding box center [553, 150] width 131 height 19
paste input "panish latte"
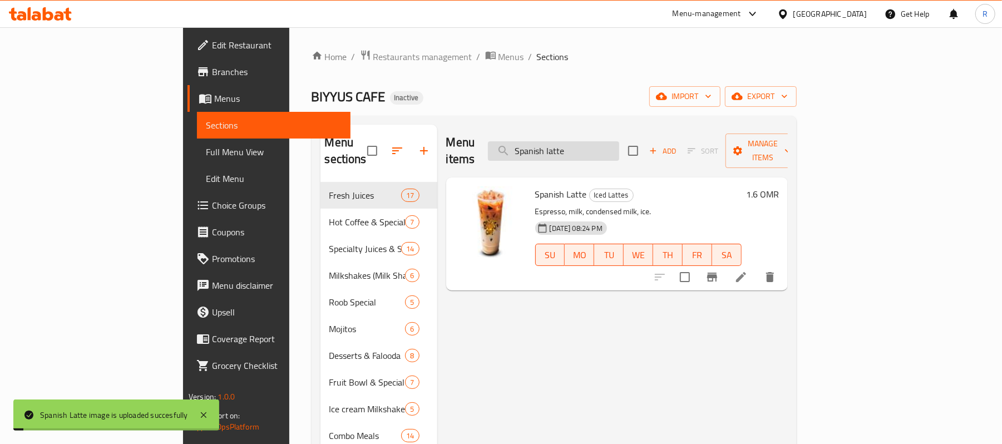
click at [619, 141] on input "Spanish latte" at bounding box center [553, 150] width 131 height 19
paste input "-Falooda"
click at [617, 150] on input "Spanish-Falooda" at bounding box center [553, 150] width 131 height 19
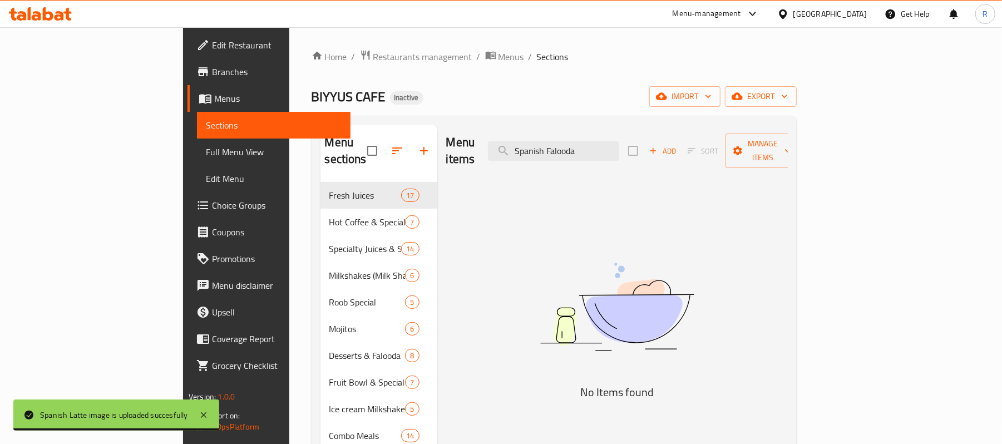
drag, startPoint x: 650, startPoint y: 145, endPoint x: 612, endPoint y: 162, distance: 41.1
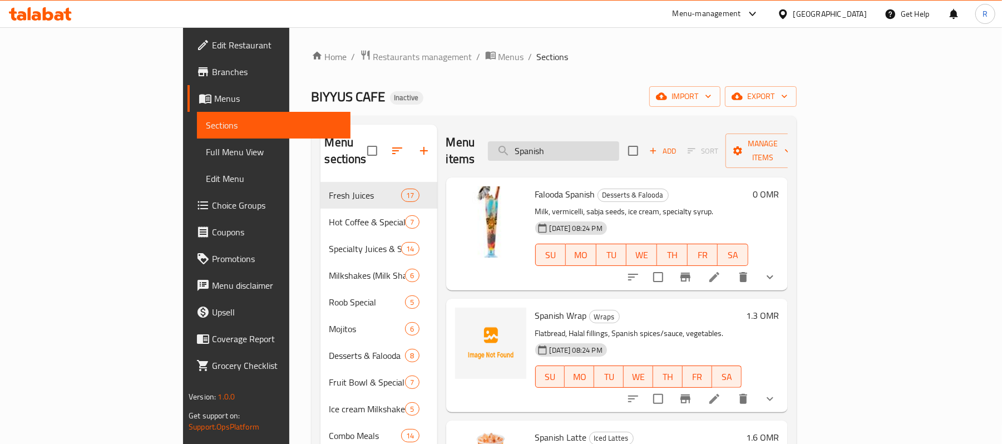
click at [619, 147] on input "Spanish" at bounding box center [553, 150] width 131 height 19
paste input "ecial--Meal-"
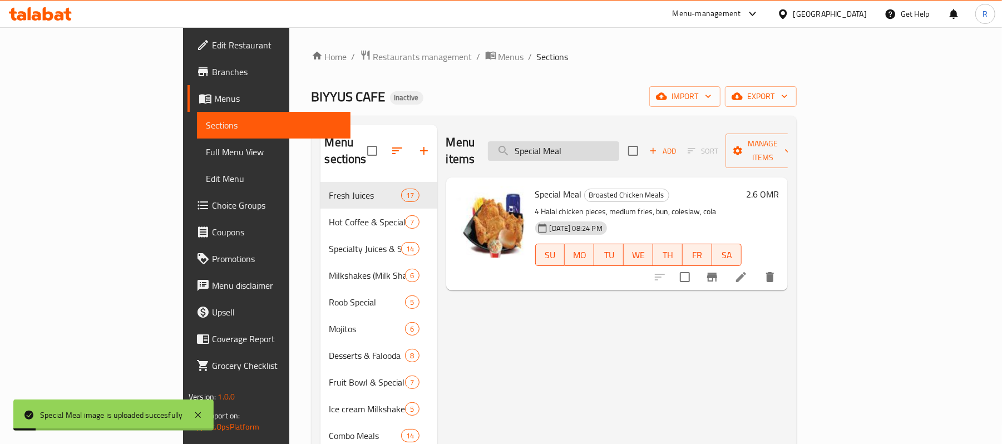
click at [619, 141] on input "Special Meal" at bounding box center [553, 150] width 131 height 19
paste input "trawberry Frappe"
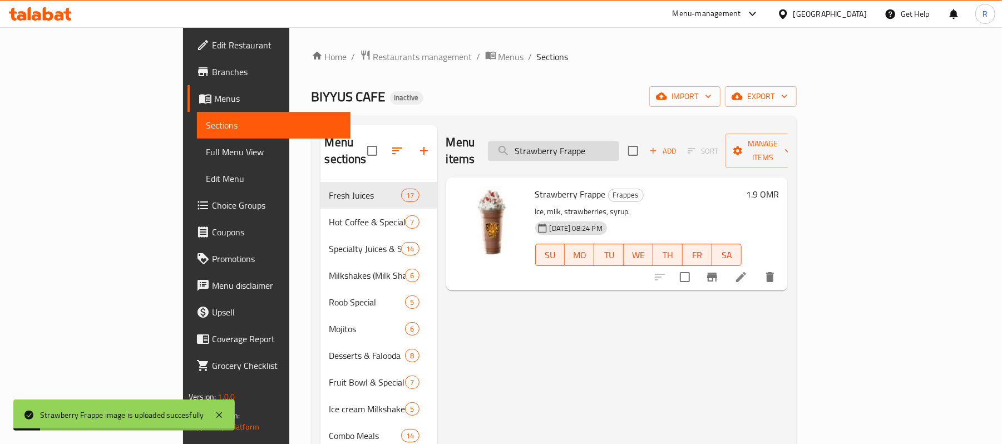
click at [619, 150] on input "Strawberry Frappe" at bounding box center [553, 150] width 131 height 19
paste input "search"
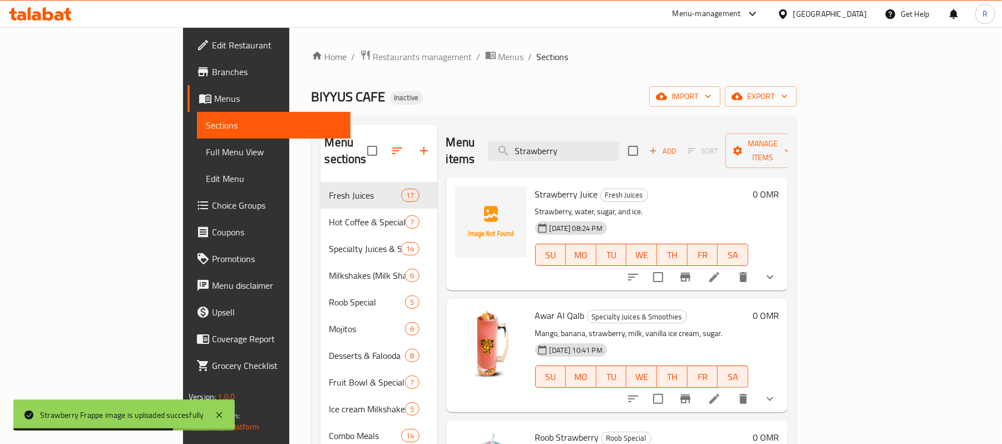
click at [457, 207] on div at bounding box center [490, 221] width 71 height 71
click at [619, 141] on input "Strawberry" at bounding box center [553, 150] width 131 height 19
paste input "-Nuts"
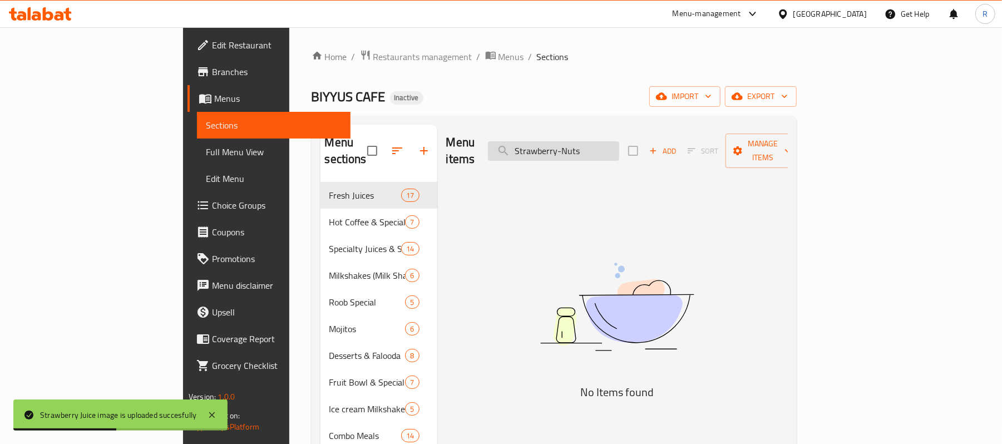
click at [619, 147] on input "Strawberry-Nuts" at bounding box center [553, 150] width 131 height 19
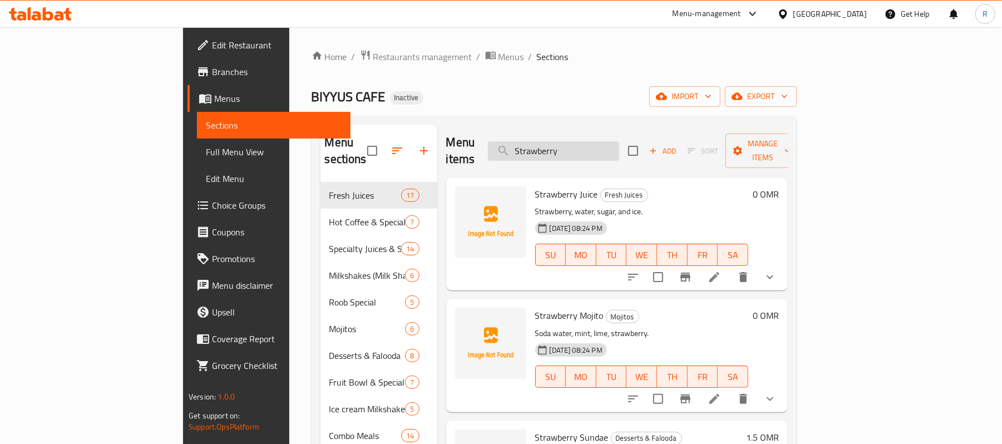
click at [619, 147] on input "Strawberry" at bounding box center [553, 150] width 131 height 19
paste input "-[PERSON_NAME]"
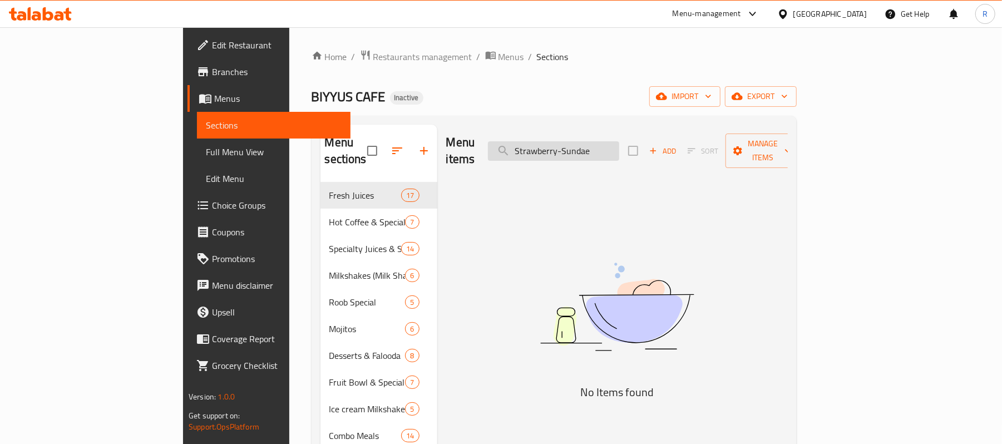
click at [619, 142] on input "Strawberry-Sundae" at bounding box center [553, 150] width 131 height 19
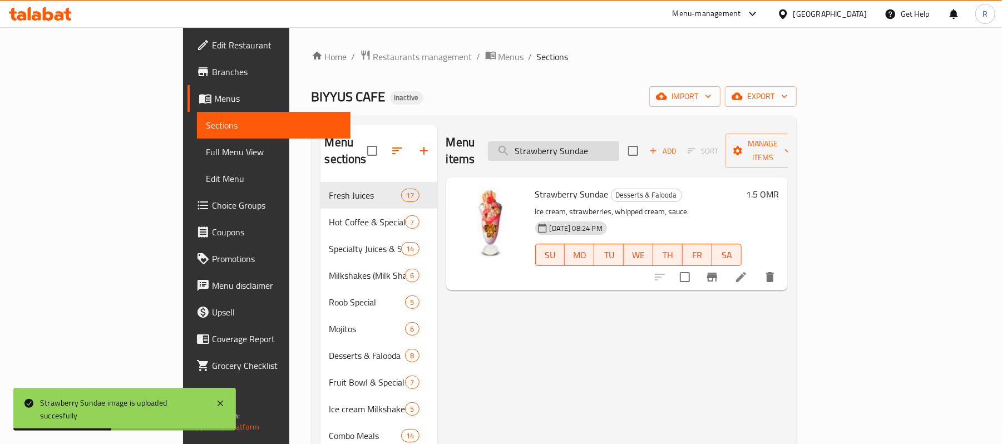
click at [619, 146] on input "Strawberry Sundae" at bounding box center [553, 150] width 131 height 19
paste input "uper-Avocado"
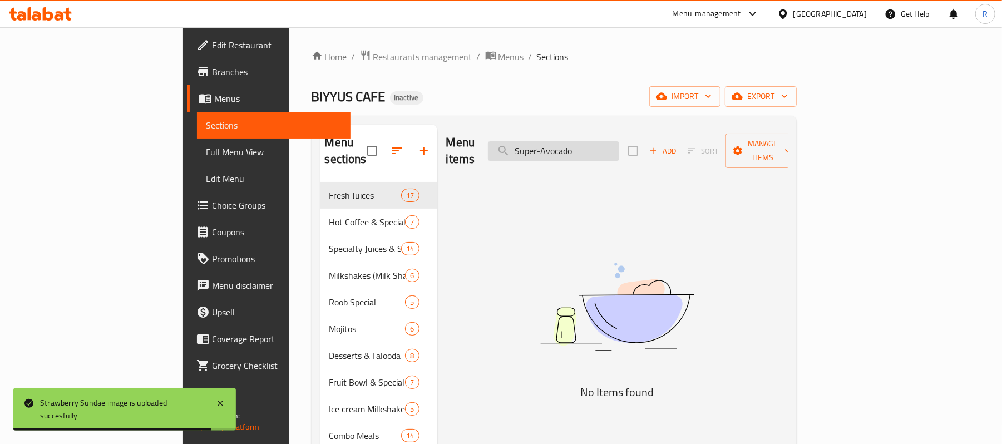
click at [609, 145] on input "Super-Avocado" at bounding box center [553, 150] width 131 height 19
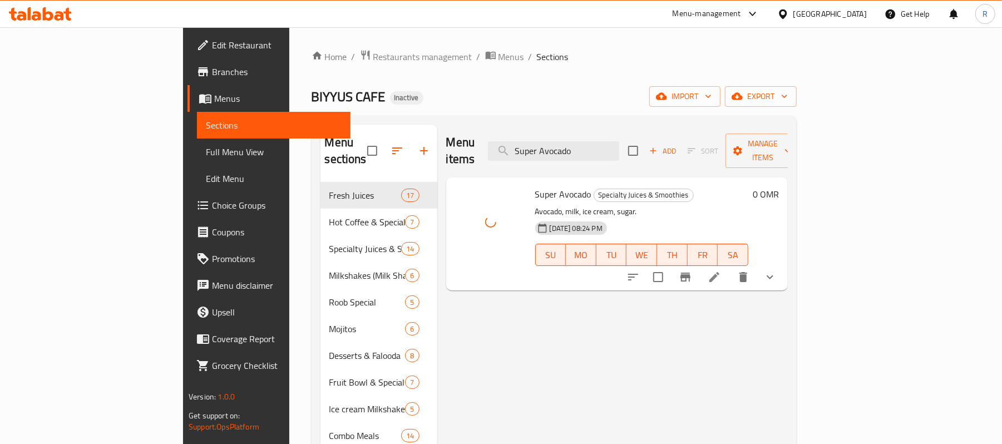
click at [455, 230] on div at bounding box center [490, 221] width 71 height 71
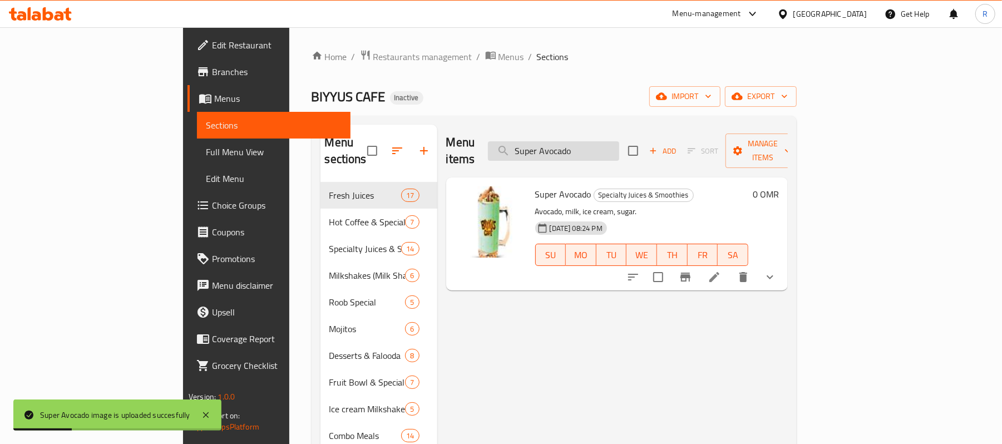
click at [619, 141] on input "Super Avocado" at bounding box center [553, 150] width 131 height 19
paste input "weet-melon"
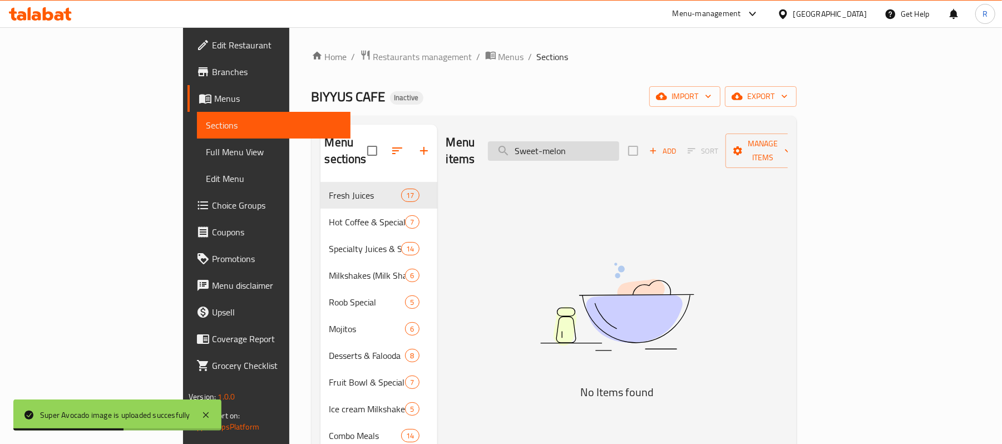
click at [610, 143] on input "Sweet-melon" at bounding box center [553, 150] width 131 height 19
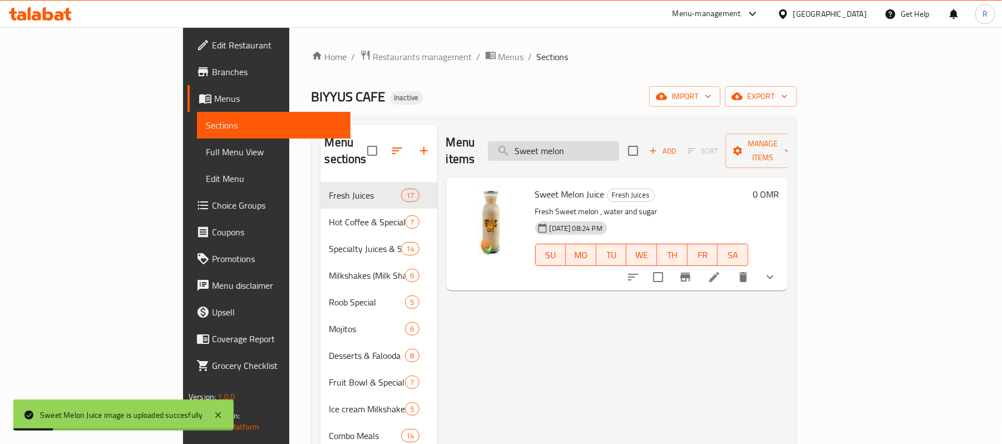
click at [619, 141] on input "Sweet melon" at bounding box center [553, 150] width 131 height 19
paste input "Tikka-Croissant"
click at [608, 148] on input "Tikka-Croissant" at bounding box center [553, 150] width 131 height 19
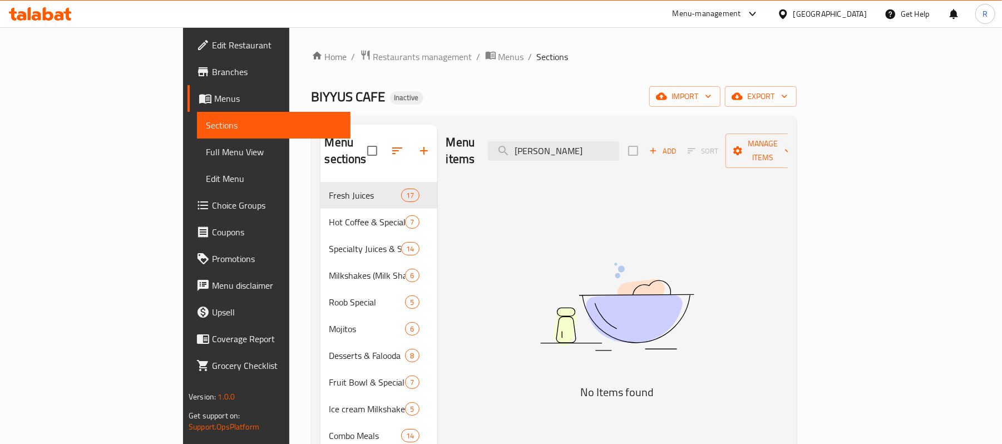
drag, startPoint x: 651, startPoint y: 139, endPoint x: 601, endPoint y: 158, distance: 53.2
click at [601, 158] on div "Menu items Tikka Croissant Add Sort Manage items" at bounding box center [617, 151] width 342 height 53
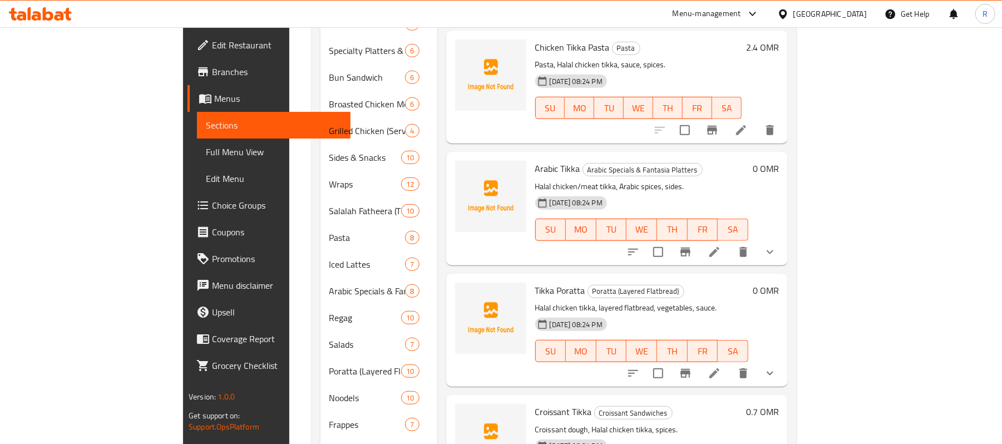
scroll to position [519, 0]
drag, startPoint x: 1, startPoint y: 401, endPoint x: 446, endPoint y: 428, distance: 445.3
click at [455, 428] on div at bounding box center [490, 438] width 71 height 71
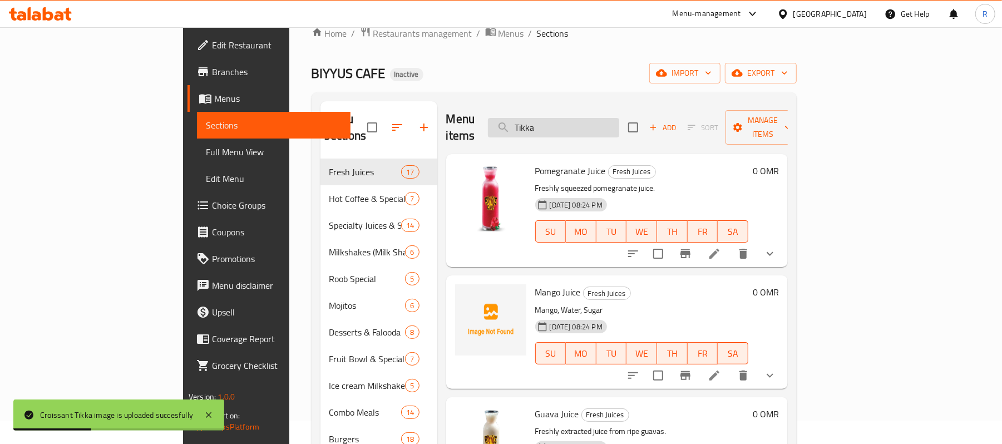
scroll to position [0, 0]
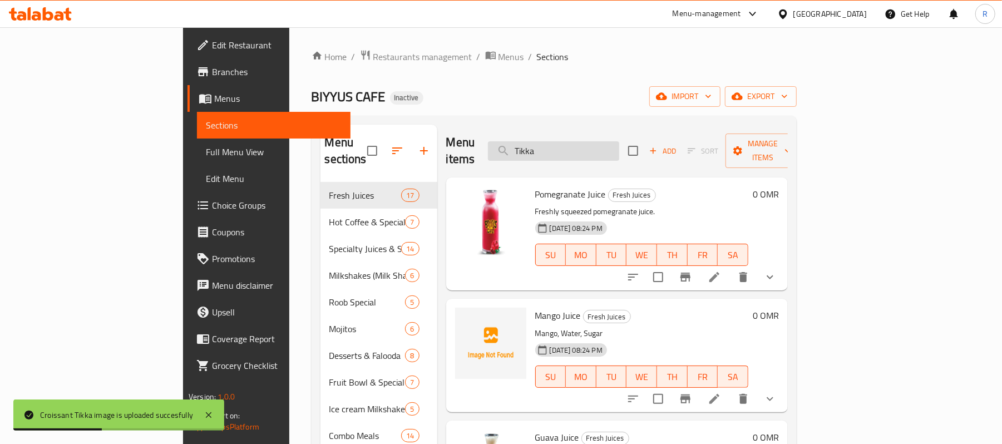
click at [619, 145] on input "Tikka" at bounding box center [553, 150] width 131 height 19
paste input "-Poratta"
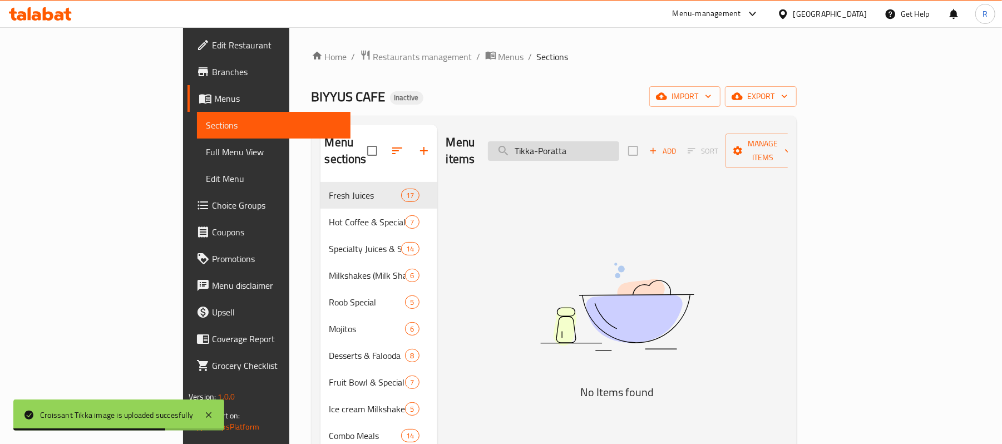
click at [601, 149] on input "Tikka-Poratta" at bounding box center [553, 150] width 131 height 19
drag, startPoint x: 605, startPoint y: 145, endPoint x: 570, endPoint y: 154, distance: 36.8
click at [570, 154] on div "Menu items Tikka-Poratta Add Sort Manage items" at bounding box center [617, 151] width 342 height 53
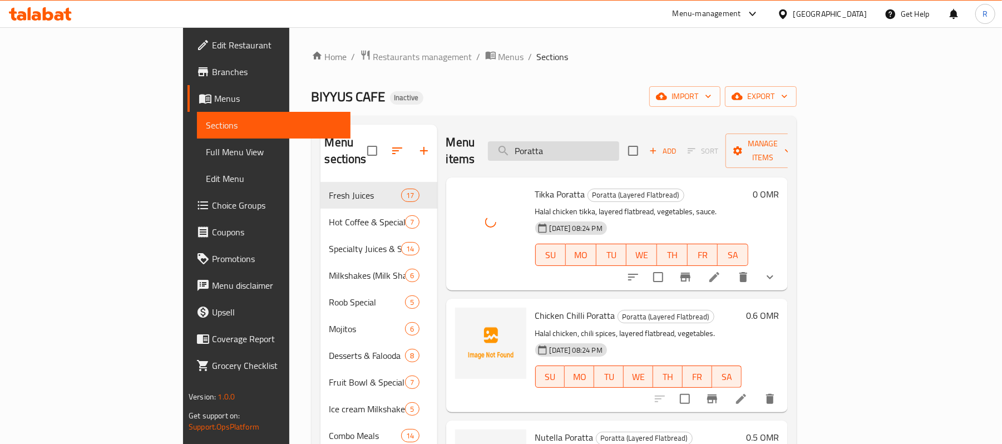
click at [619, 149] on input "Poratta" at bounding box center [553, 150] width 131 height 19
paste input "Tikka-Supreme-Combo"
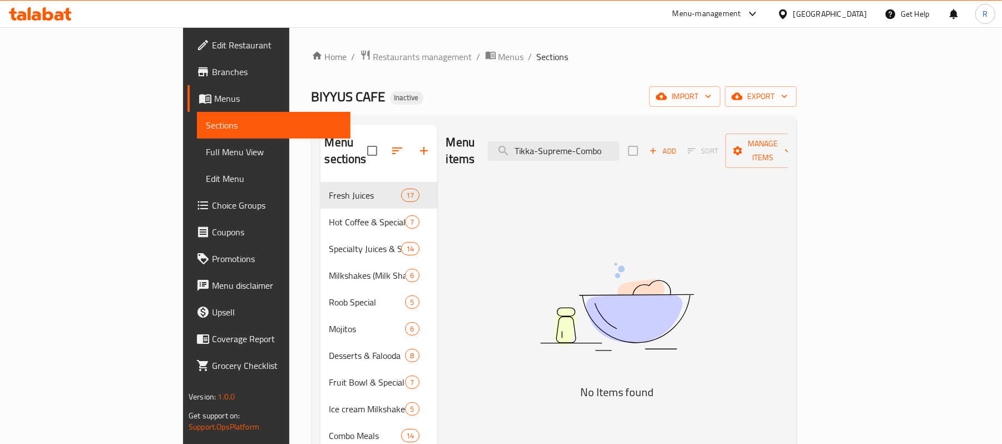
drag, startPoint x: 672, startPoint y: 139, endPoint x: 601, endPoint y: 167, distance: 76.1
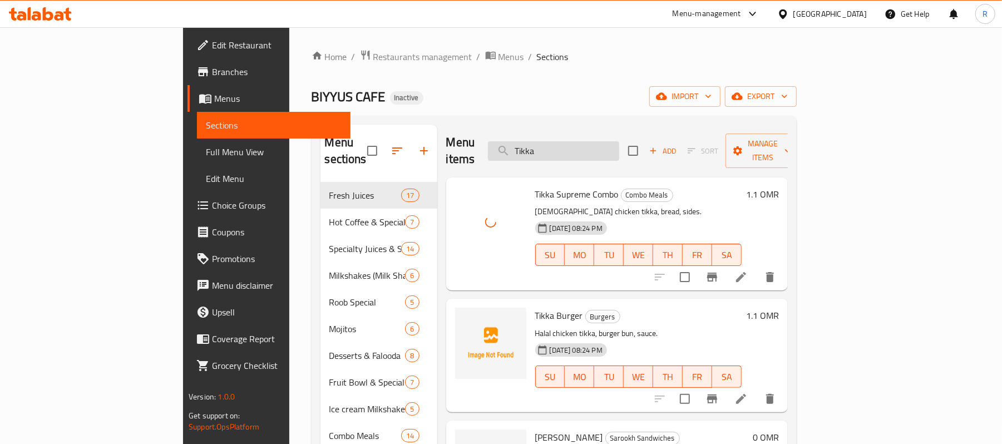
click at [619, 152] on input "Tikka" at bounding box center [553, 150] width 131 height 19
paste input "Vanilla Frappe"
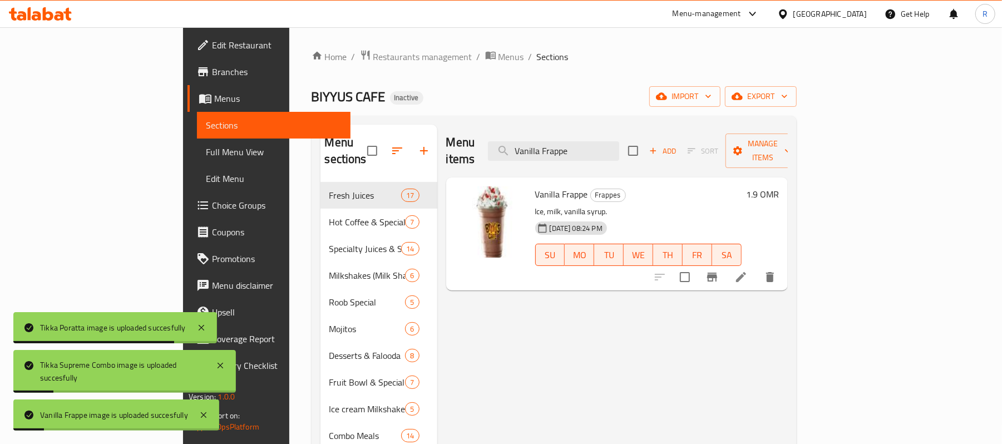
click at [624, 132] on div "Menu items Vanilla Frappe Add Sort Manage items" at bounding box center [617, 151] width 342 height 53
click at [619, 145] on input "Vanilla Frappe" at bounding box center [553, 150] width 131 height 19
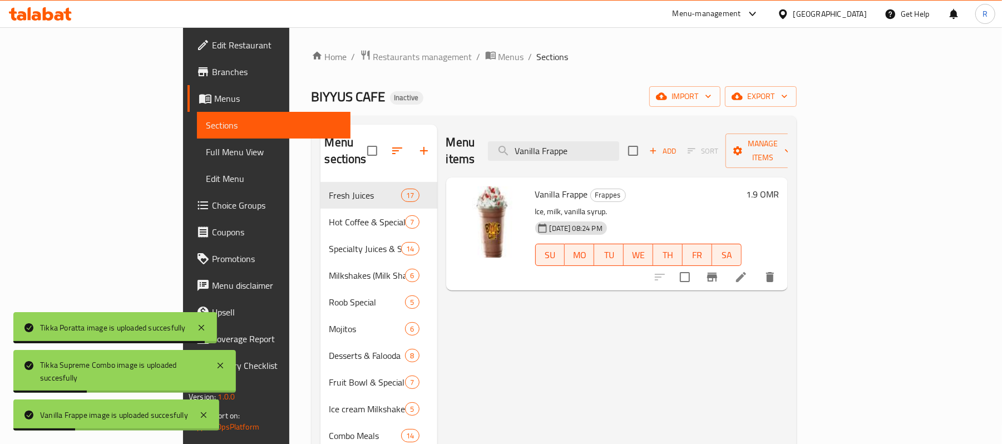
paste input "[PERSON_NAME]"
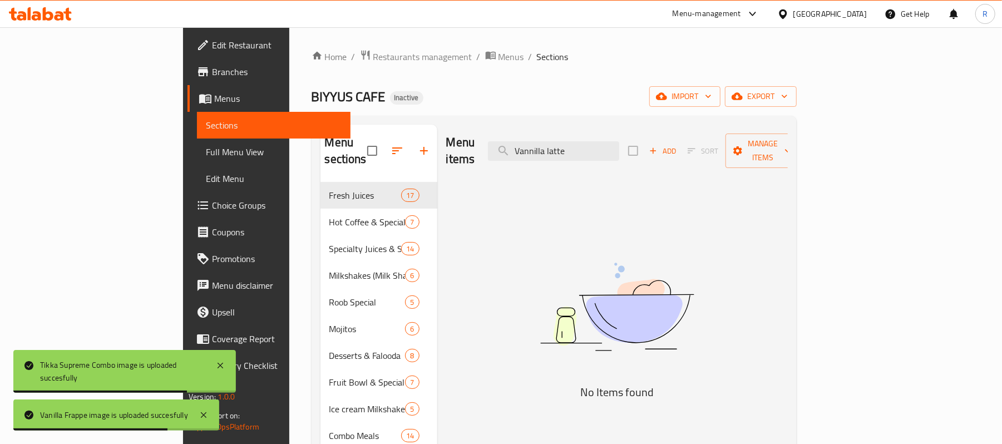
drag, startPoint x: 643, startPoint y: 146, endPoint x: 609, endPoint y: 156, distance: 35.9
click at [609, 156] on div "Menu items Vannilla latte Add Sort Manage items" at bounding box center [617, 151] width 342 height 53
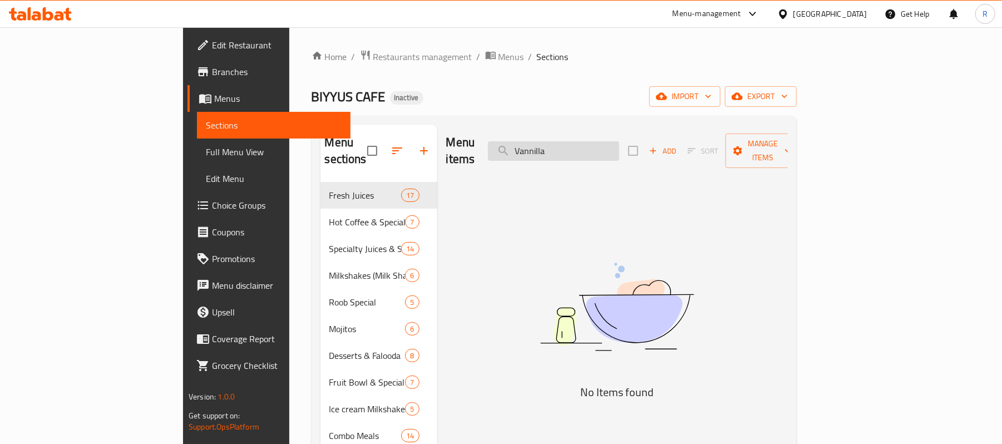
click at [619, 149] on input "Vannilla" at bounding box center [553, 150] width 131 height 19
paste input "latte"
click at [610, 147] on input "Vannilla latte" at bounding box center [553, 150] width 131 height 19
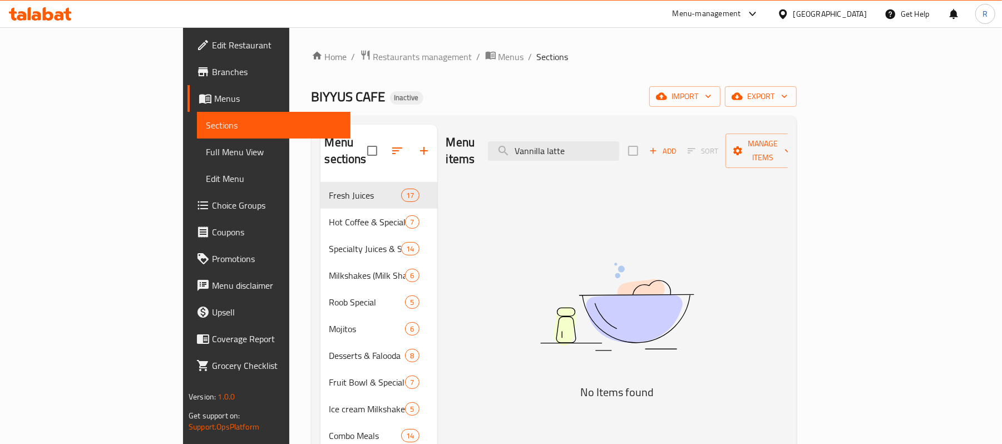
drag, startPoint x: 610, startPoint y: 145, endPoint x: 552, endPoint y: 174, distance: 64.9
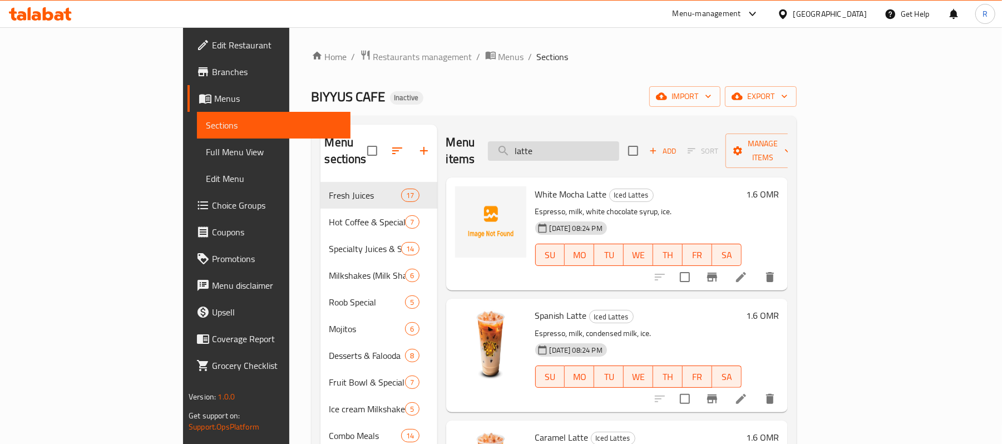
click at [609, 149] on input "latte" at bounding box center [553, 150] width 131 height 19
paste input "Variety-Deluxe-Meal"
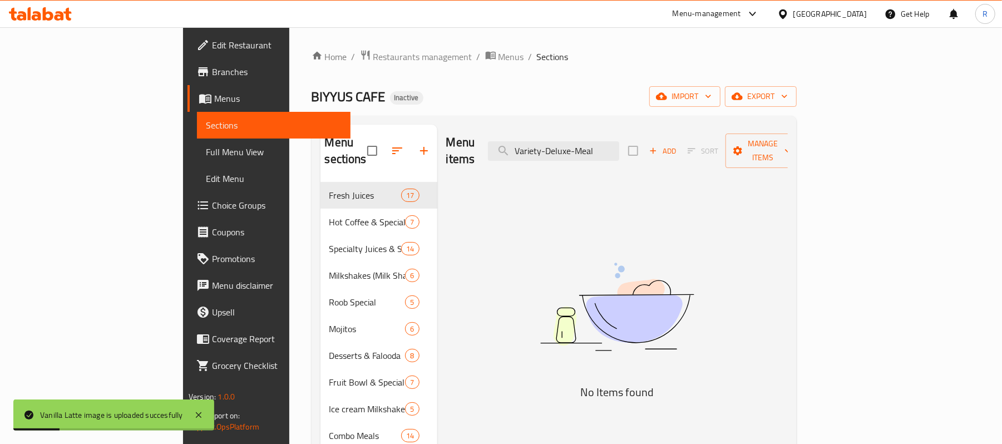
drag, startPoint x: 673, startPoint y: 144, endPoint x: 626, endPoint y: 165, distance: 51.5
drag, startPoint x: 626, startPoint y: 165, endPoint x: 607, endPoint y: 150, distance: 23.7
drag, startPoint x: 676, startPoint y: 143, endPoint x: 609, endPoint y: 159, distance: 69.6
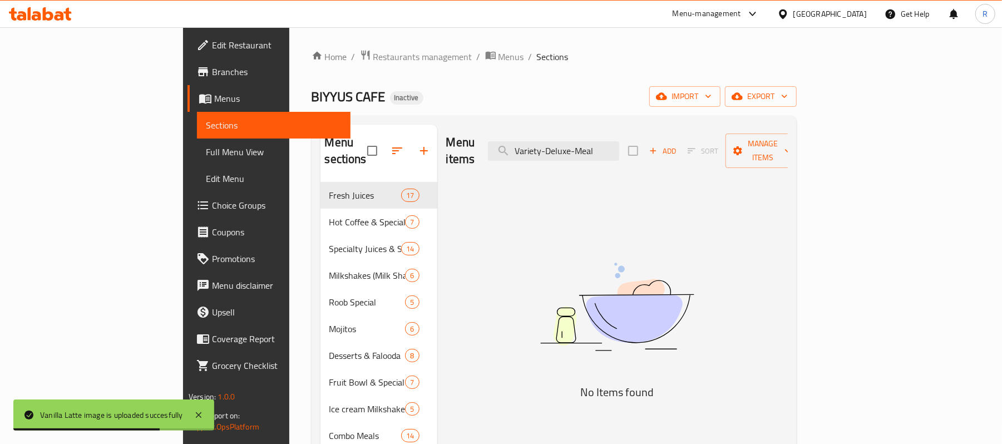
click at [609, 159] on div "Menu items Variety-Deluxe-Meal Add Sort Manage items" at bounding box center [617, 151] width 342 height 53
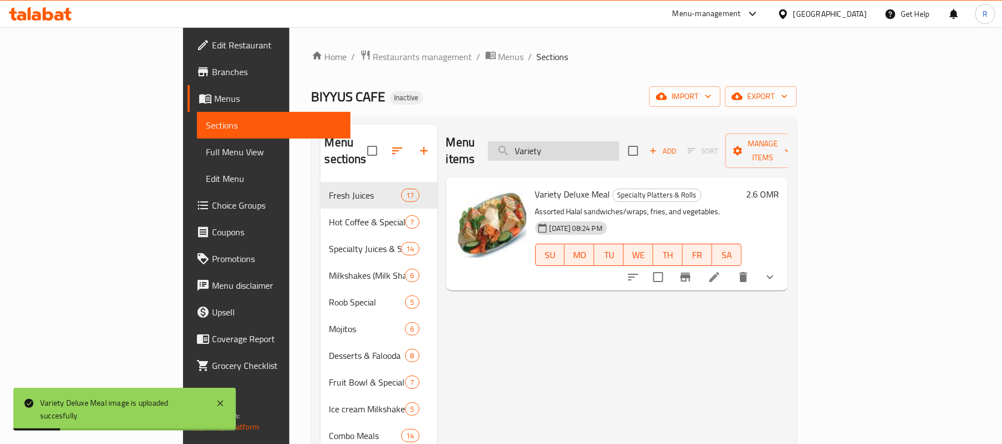
click at [619, 141] on input "Variety" at bounding box center [553, 150] width 131 height 19
paste input "eg.-Pasta"
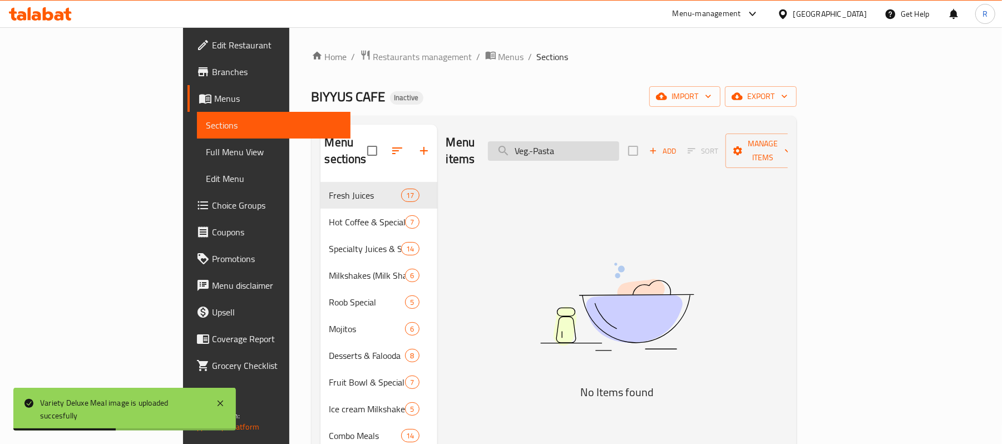
click at [599, 145] on input "Veg.-Pasta" at bounding box center [553, 150] width 131 height 19
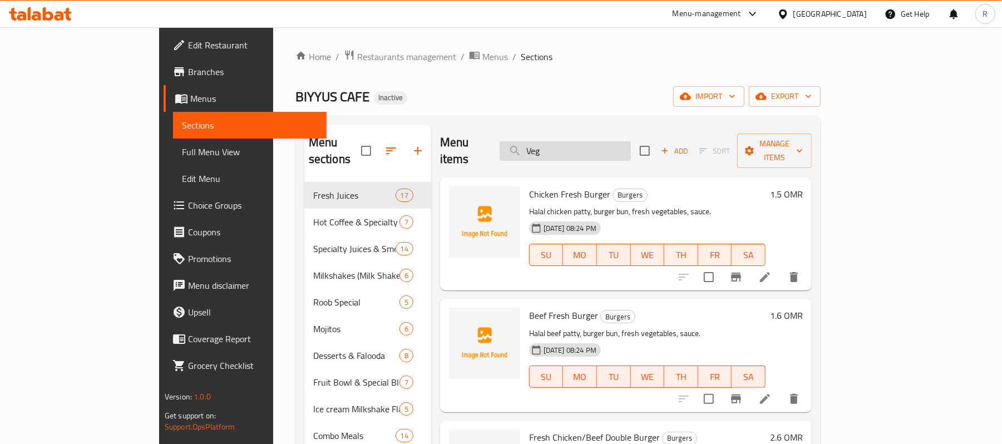
click at [612, 147] on input "Veg" at bounding box center [565, 150] width 131 height 19
paste input ".-Pasta"
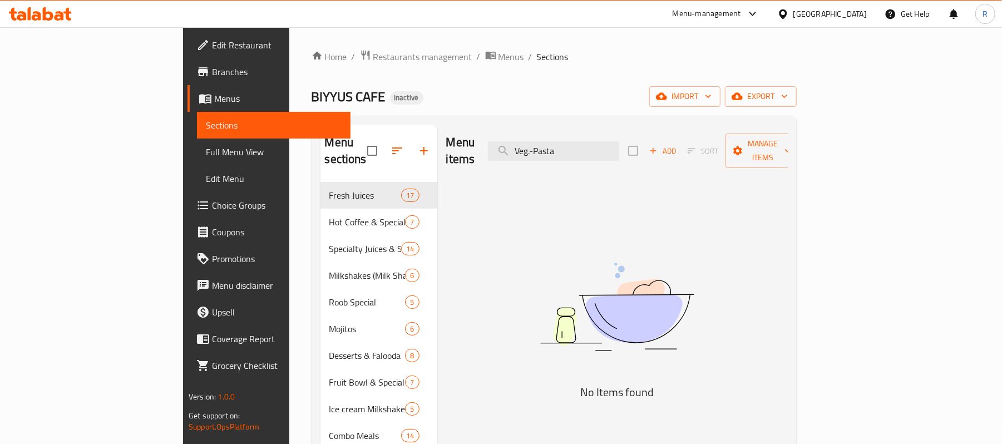
drag, startPoint x: 601, startPoint y: 142, endPoint x: 552, endPoint y: 156, distance: 50.4
click at [552, 156] on div "Menu items Veg.-Pasta Add Sort Manage items" at bounding box center [617, 151] width 342 height 53
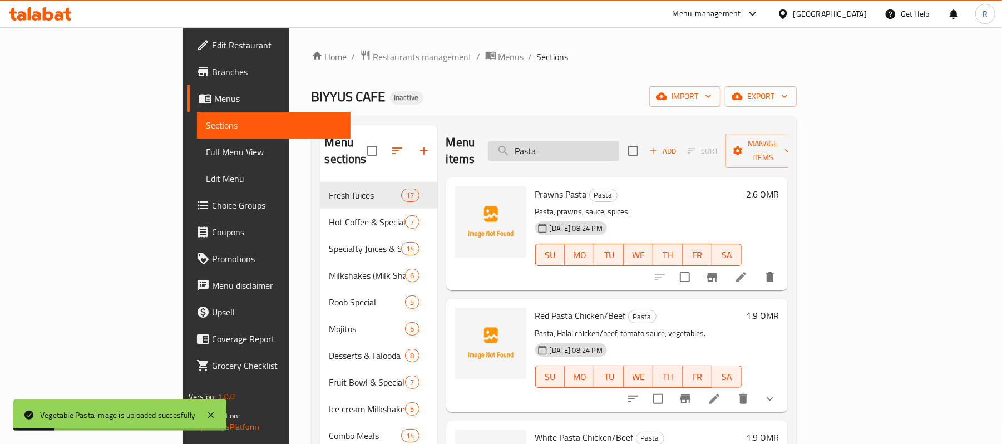
click at [619, 143] on input "Pasta" at bounding box center [553, 150] width 131 height 19
paste input "Waffle Cheese"
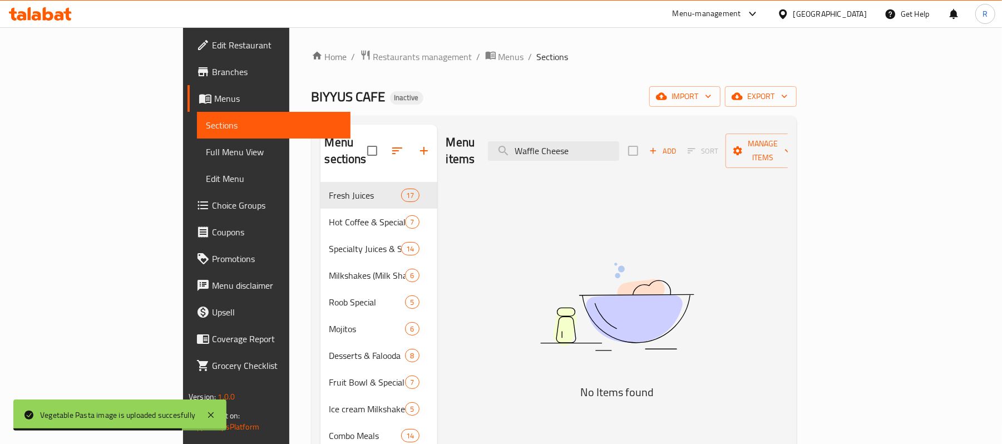
drag, startPoint x: 641, startPoint y: 145, endPoint x: 603, endPoint y: 158, distance: 40.6
click at [603, 158] on div "Menu items Waffle Cheese Add Sort Manage items" at bounding box center [617, 151] width 342 height 53
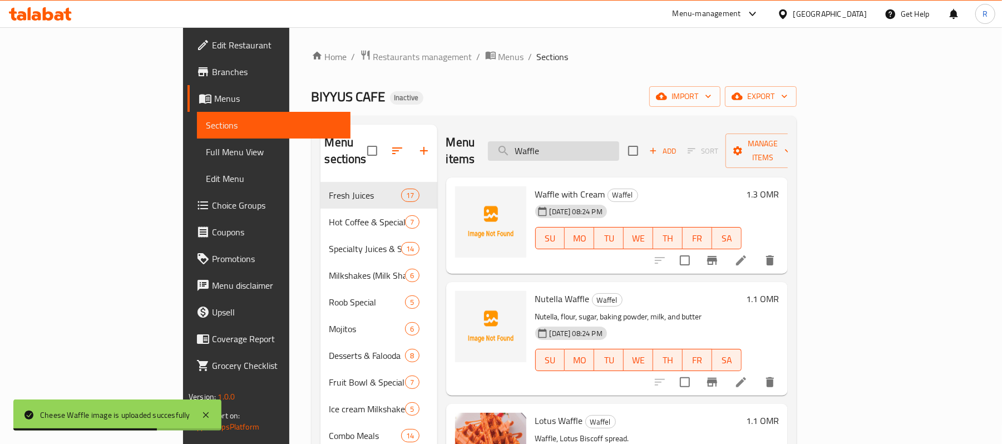
click at [617, 141] on input "Waffle" at bounding box center [553, 150] width 131 height 19
paste input "watermelon"
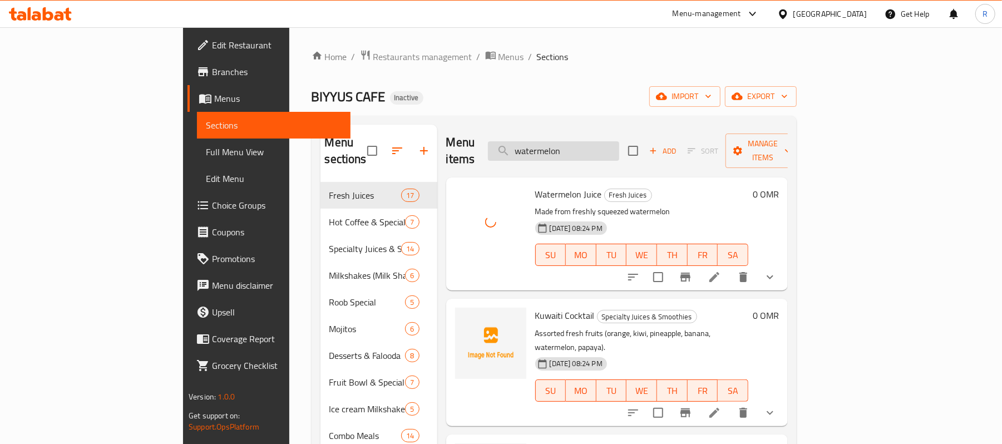
click at [619, 141] on input "watermelon" at bounding box center [553, 150] width 131 height 19
paste input "White-Pasta-Chi.-Beef"
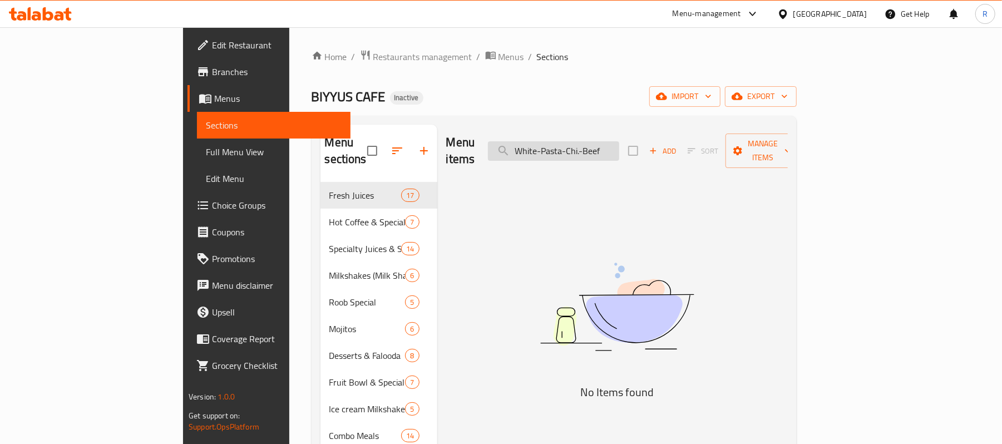
click at [610, 146] on input "White-Pasta-Chi.-Beef" at bounding box center [553, 150] width 131 height 19
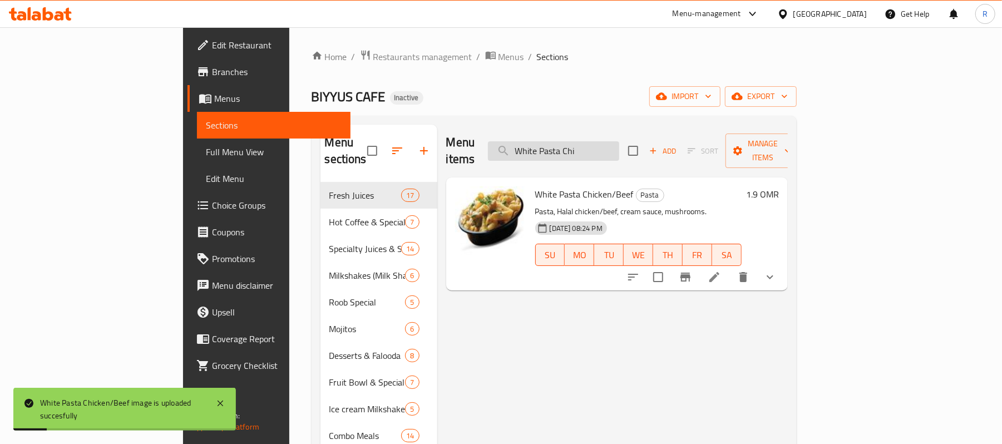
click at [619, 145] on input "White Pasta Chi" at bounding box center [553, 150] width 131 height 19
paste input "ZaatarTea"
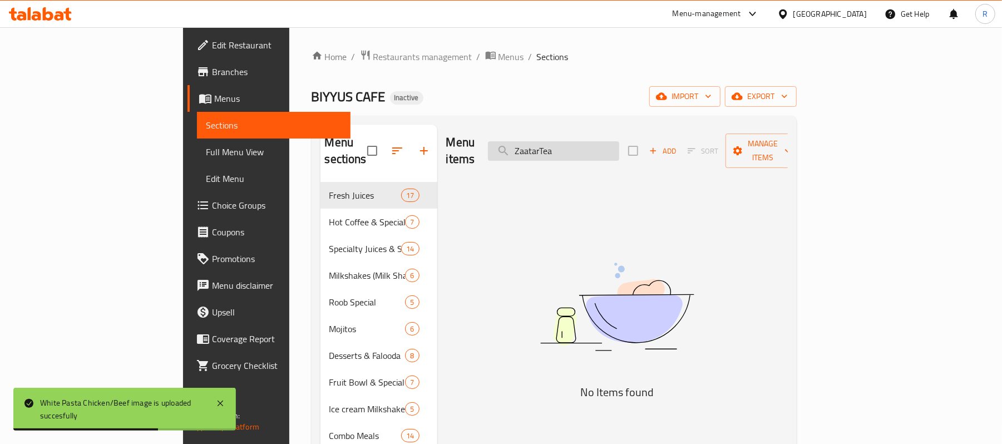
click at [606, 143] on input "ZaatarTea" at bounding box center [553, 150] width 131 height 19
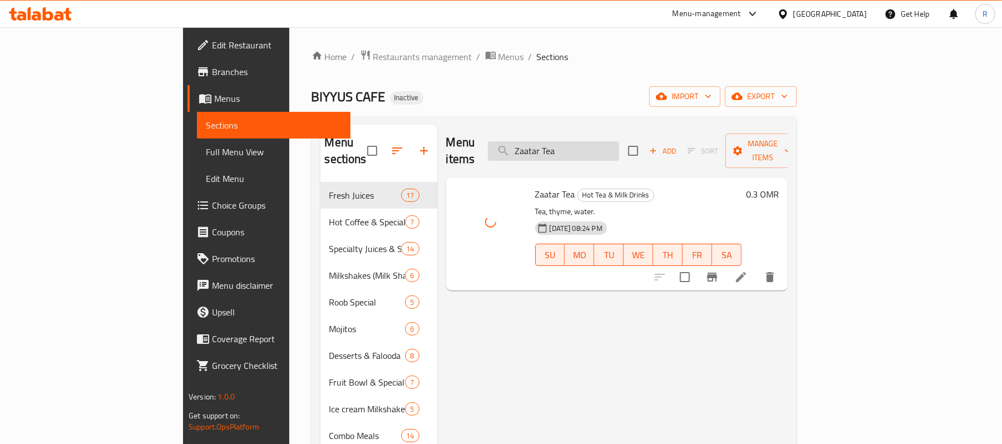
click at [619, 141] on input "Zaatar Tea" at bounding box center [553, 150] width 131 height 19
paste input "ithoon-Sp_"
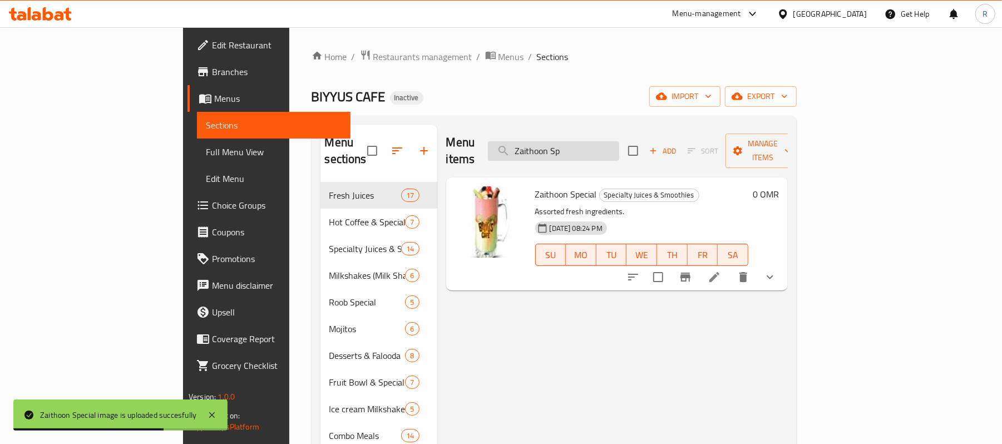
click at [619, 141] on input "Zaithoon Sp" at bounding box center [553, 150] width 131 height 19
paste input "[PERSON_NAME]-Arabic"
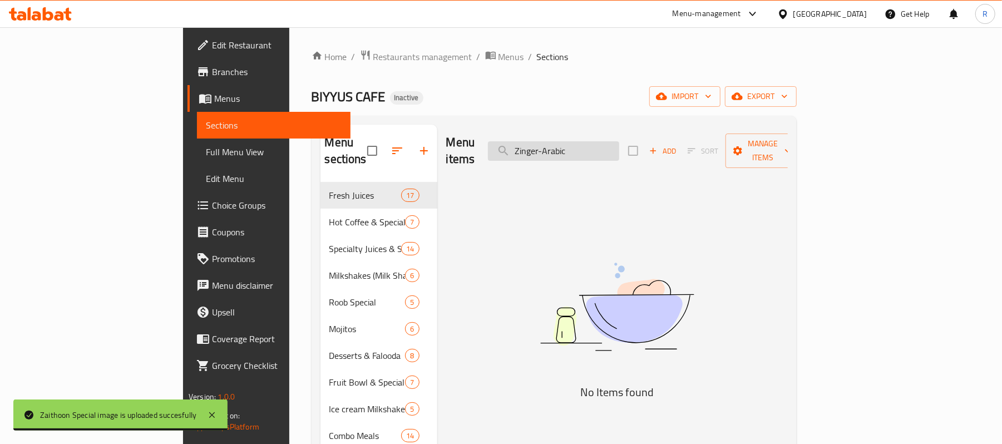
click at [608, 147] on input "Zinger-Arabic" at bounding box center [553, 150] width 131 height 19
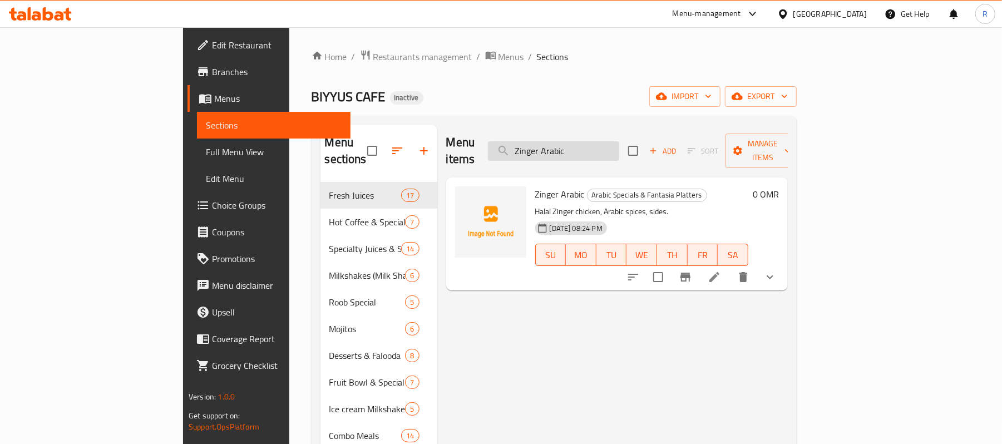
click at [619, 151] on input "Zinger Arabic" at bounding box center [553, 150] width 131 height 19
paste input "ker-Club"
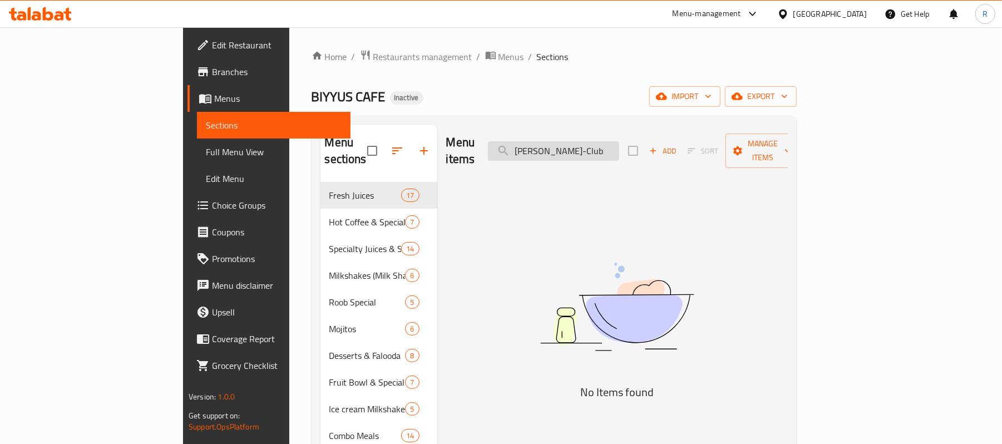
click at [608, 145] on input "[PERSON_NAME]-Club" at bounding box center [553, 150] width 131 height 19
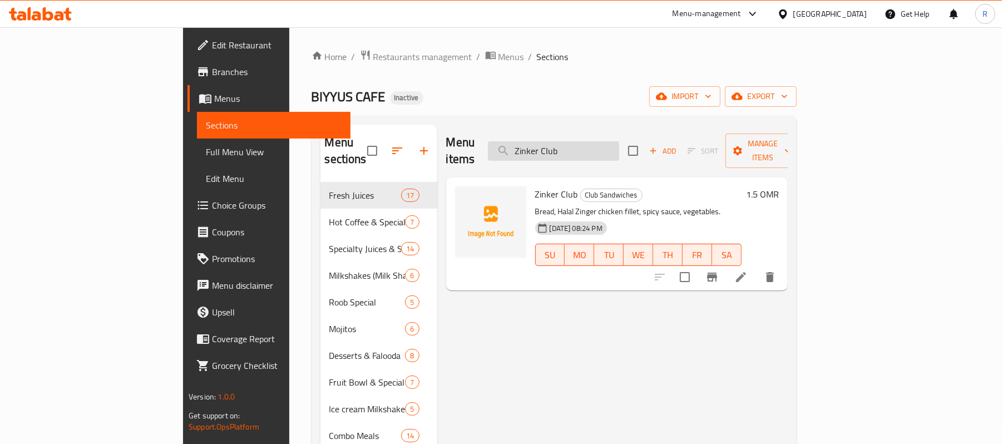
click at [619, 141] on input "Zinker Club" at bounding box center [553, 150] width 131 height 19
paste input "-Combo"
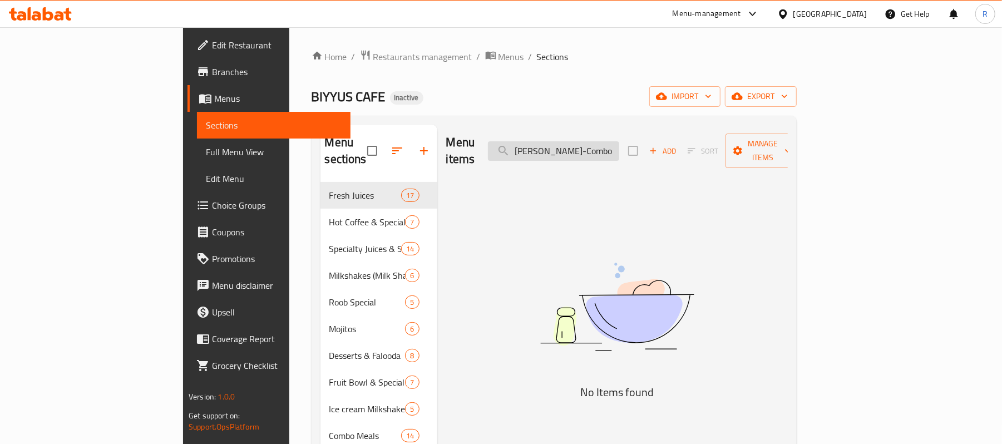
click at [609, 148] on input "[PERSON_NAME]-Combo" at bounding box center [553, 150] width 131 height 19
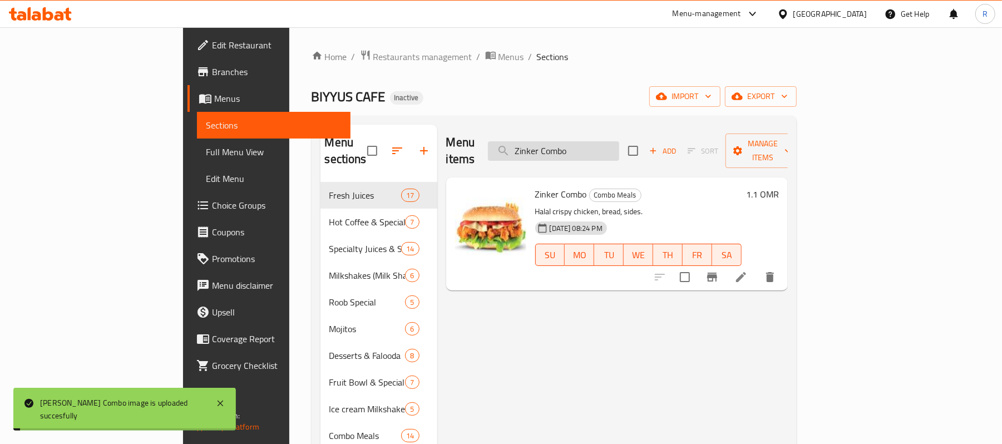
click at [619, 145] on input "Zinker Combo" at bounding box center [553, 150] width 131 height 19
paste input "-Finger-Wrap"
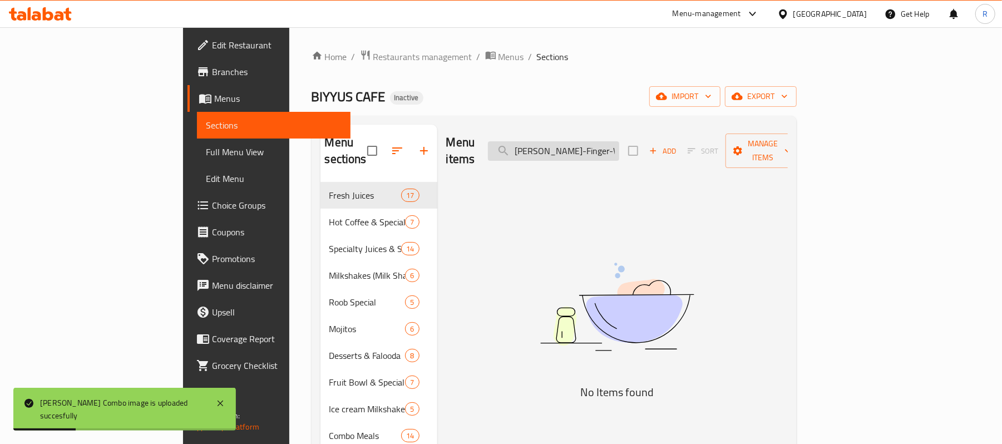
click at [609, 147] on input "[PERSON_NAME]-Finger-Wrap" at bounding box center [553, 150] width 131 height 19
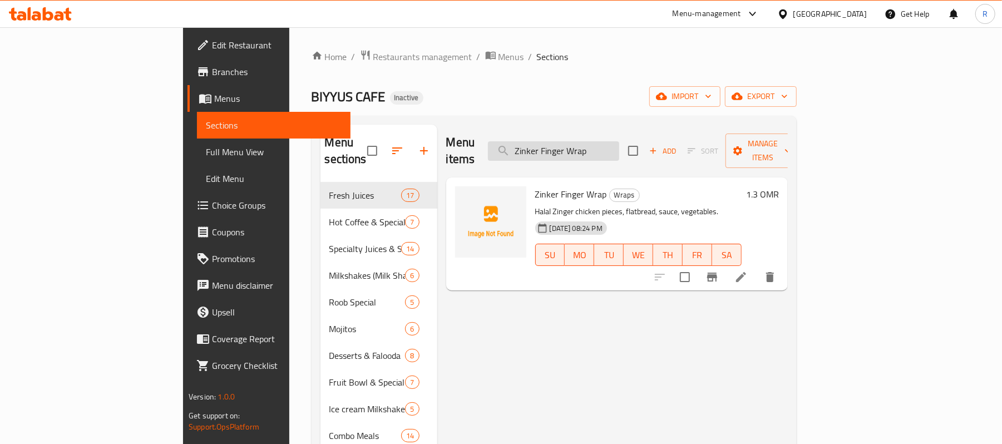
click at [619, 148] on input "Zinker Finger Wrap" at bounding box center [553, 150] width 131 height 19
paste input "-Poratta"
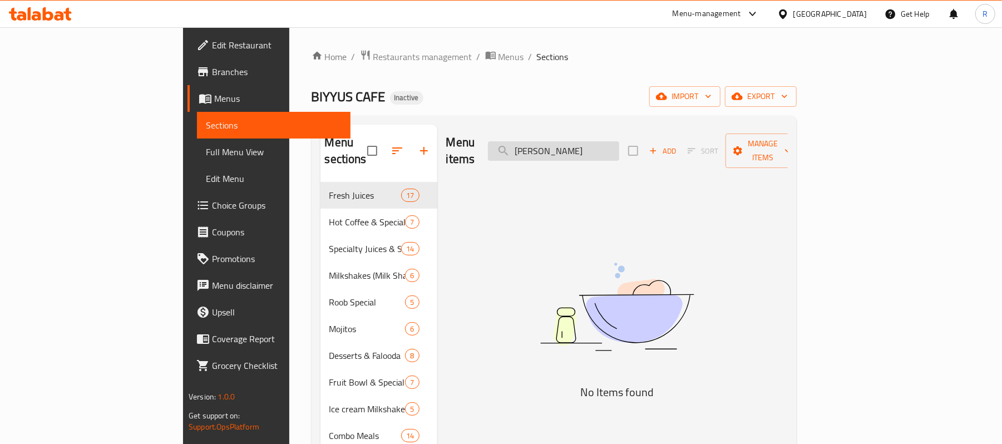
drag, startPoint x: 608, startPoint y: 145, endPoint x: 609, endPoint y: 150, distance: 5.6
click at [609, 144] on input "[PERSON_NAME]" at bounding box center [553, 150] width 131 height 19
click at [619, 142] on input "Zinker Poratta" at bounding box center [553, 150] width 131 height 19
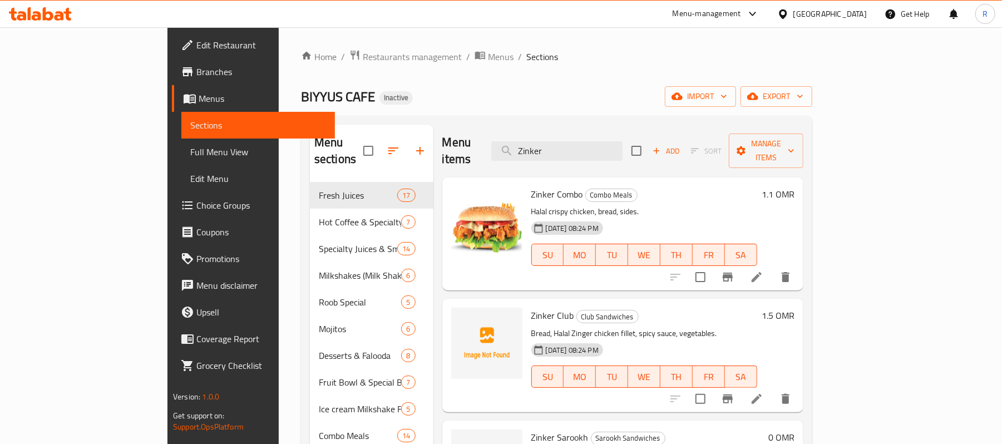
type input "Zinker"
